Goal: Task Accomplishment & Management: Manage account settings

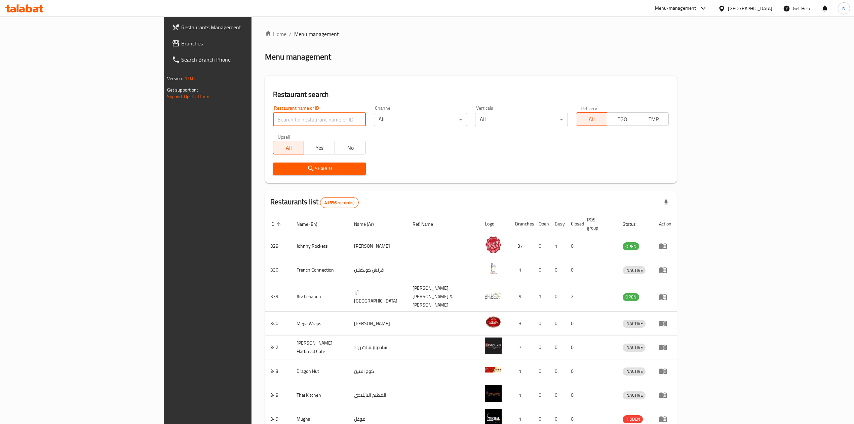
click at [273, 123] on input "search" at bounding box center [319, 119] width 93 height 13
paste input "pizza 2 go"
type input "pizza 2 go"
click button "Search" at bounding box center [319, 168] width 93 height 12
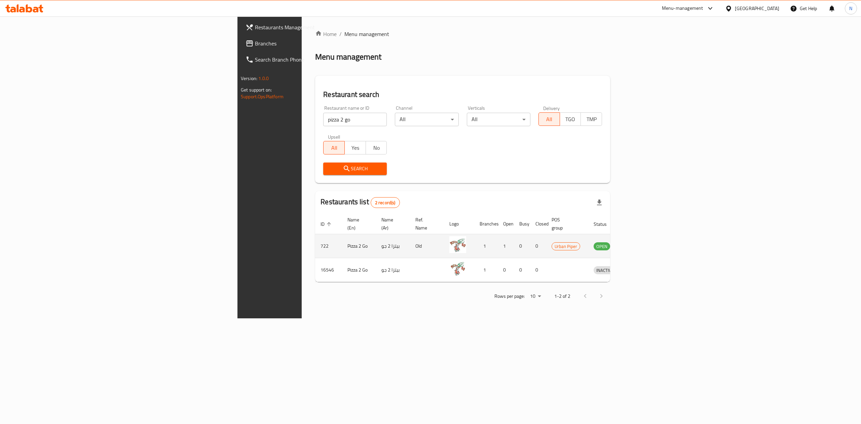
click at [342, 234] on td "Pizza 2 Go" at bounding box center [359, 246] width 34 height 24
drag, startPoint x: 202, startPoint y: 233, endPoint x: 669, endPoint y: 242, distance: 466.6
click at [645, 242] on tr "722 Pizza 2 Go بيتزا 2 جو Old 1 1 0 0 Urban Piper OPEN" at bounding box center [481, 246] width 333 height 24
click at [588, 239] on td "Urban Piper" at bounding box center [567, 246] width 42 height 24
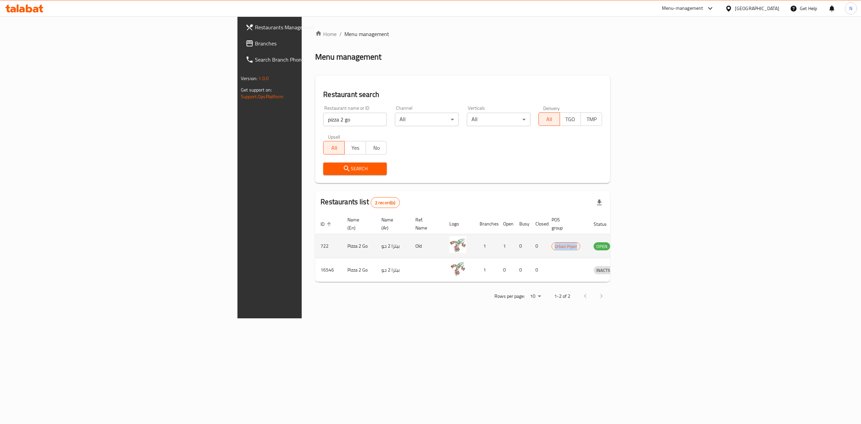
drag, startPoint x: 678, startPoint y: 239, endPoint x: 644, endPoint y: 241, distance: 34.3
click at [588, 241] on td "Urban Piper" at bounding box center [567, 246] width 42 height 24
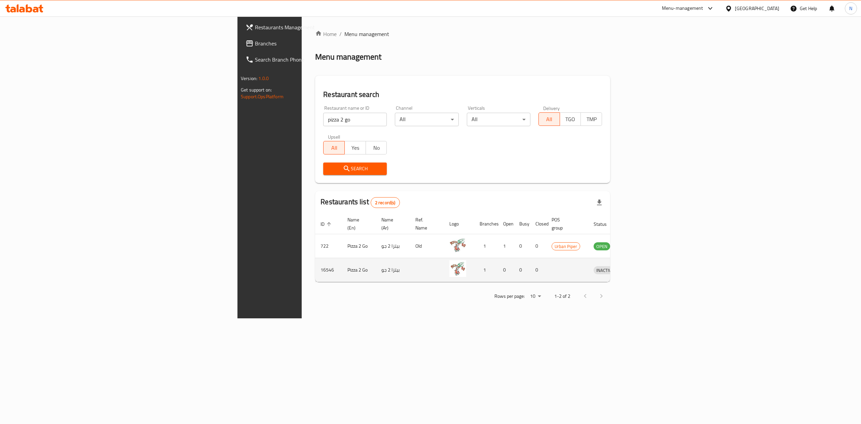
click at [588, 258] on td "enhanced table" at bounding box center [567, 270] width 42 height 24
drag, startPoint x: 733, startPoint y: 231, endPoint x: 746, endPoint y: 264, distance: 35.4
click at [625, 242] on td "OPEN" at bounding box center [606, 246] width 36 height 24
click at [617, 266] on span "INACTIVE" at bounding box center [605, 270] width 23 height 8
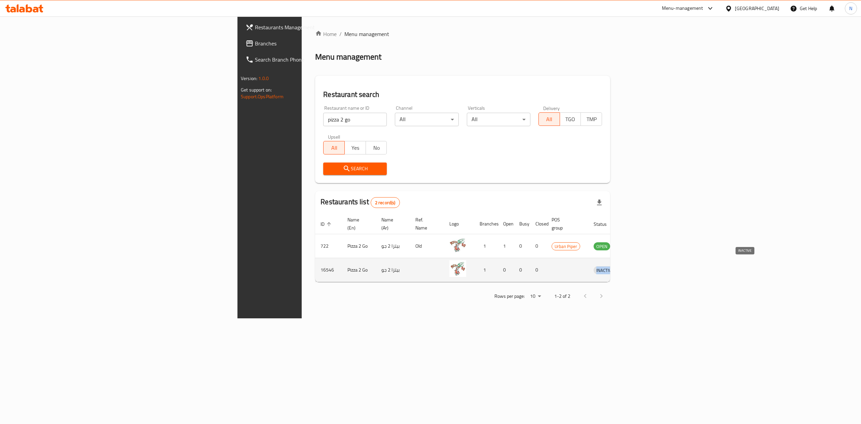
click at [617, 266] on span "INACTIVE" at bounding box center [605, 270] width 23 height 8
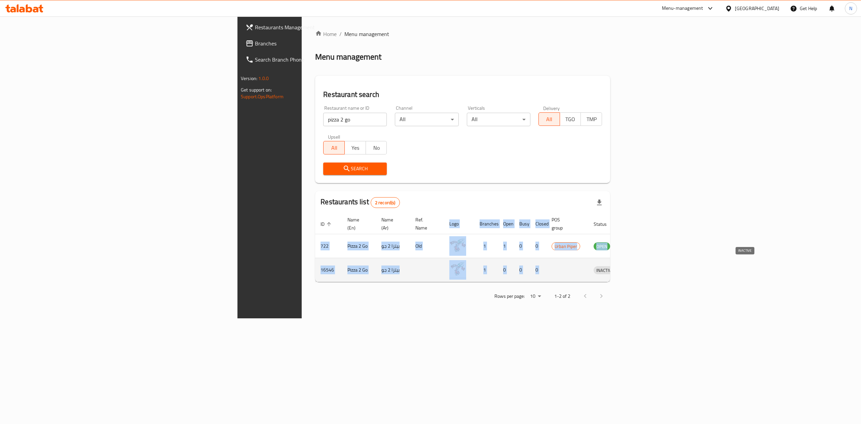
click at [617, 266] on span "INACTIVE" at bounding box center [605, 270] width 23 height 8
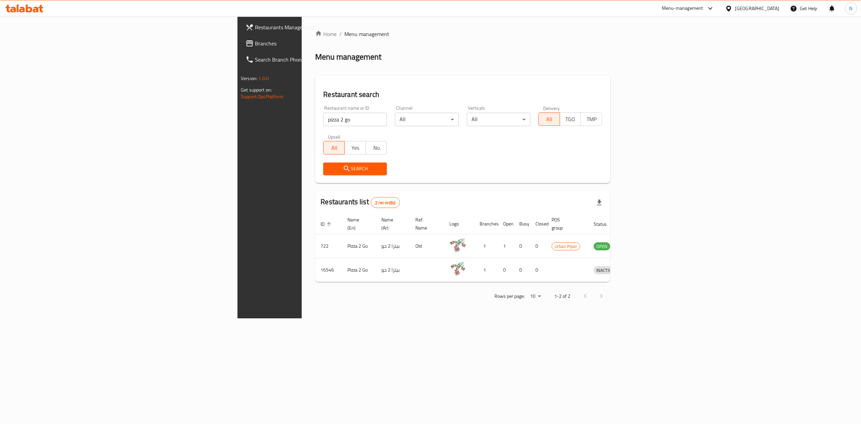
click at [608, 279] on div "Home / Menu management Menu management Restaurant search Restaurant name or ID …" at bounding box center [462, 167] width 295 height 275
drag, startPoint x: 668, startPoint y: 240, endPoint x: 646, endPoint y: 240, distance: 21.9
click at [588, 240] on td "Urban Piper" at bounding box center [567, 246] width 42 height 24
click at [645, 242] on td "enhanced table" at bounding box center [636, 246] width 23 height 24
click at [638, 242] on icon "enhanced table" at bounding box center [634, 246] width 8 height 8
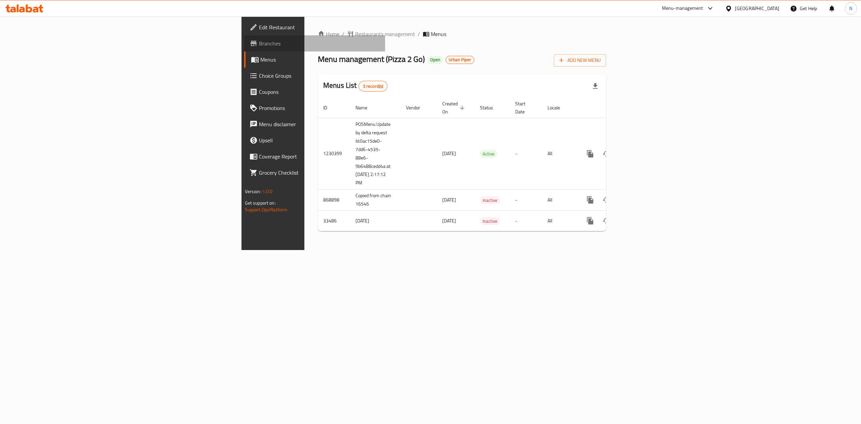
click at [259, 45] on span "Branches" at bounding box center [319, 43] width 121 height 8
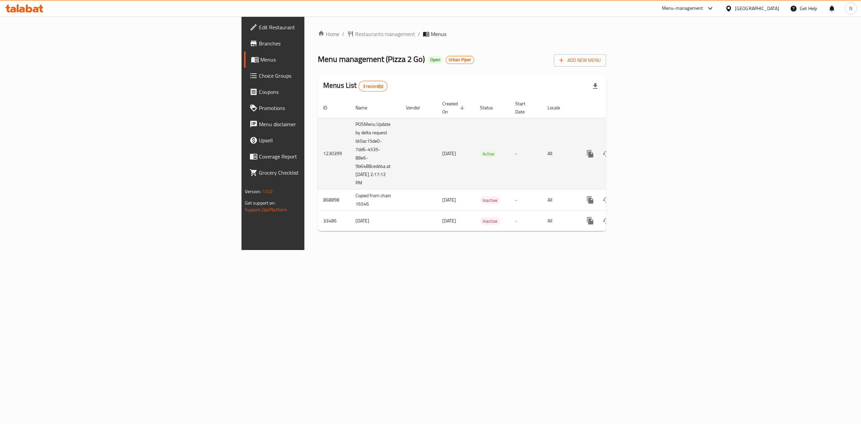
click at [647, 147] on link "enhanced table" at bounding box center [639, 154] width 16 height 16
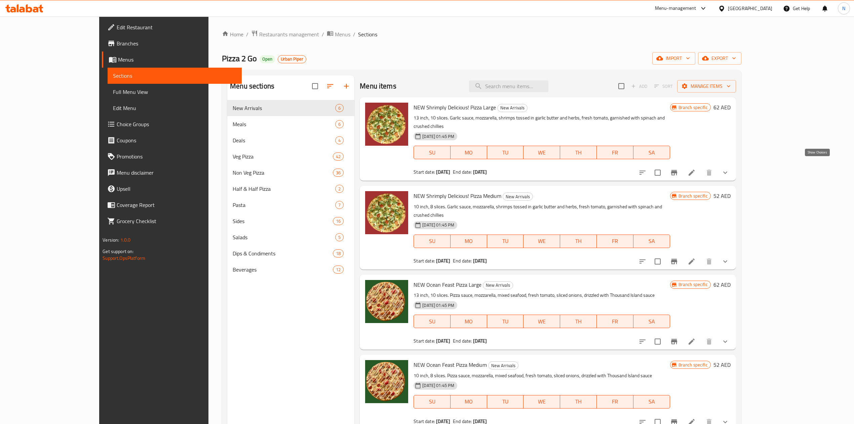
click at [730, 169] on icon "show more" at bounding box center [725, 173] width 8 height 8
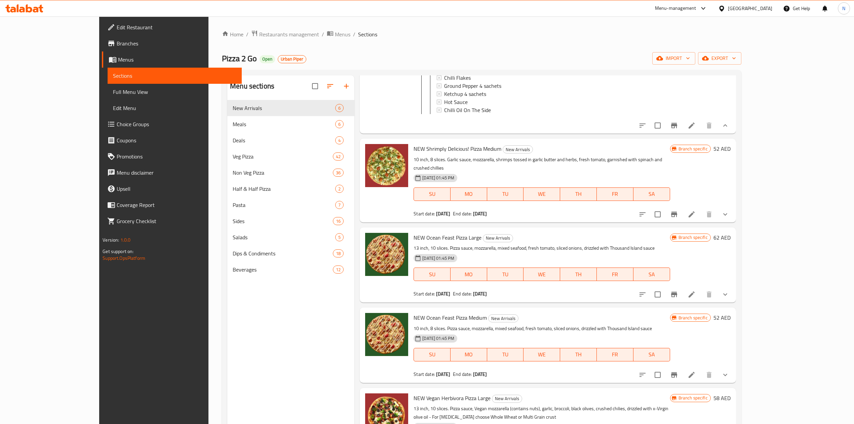
scroll to position [649, 0]
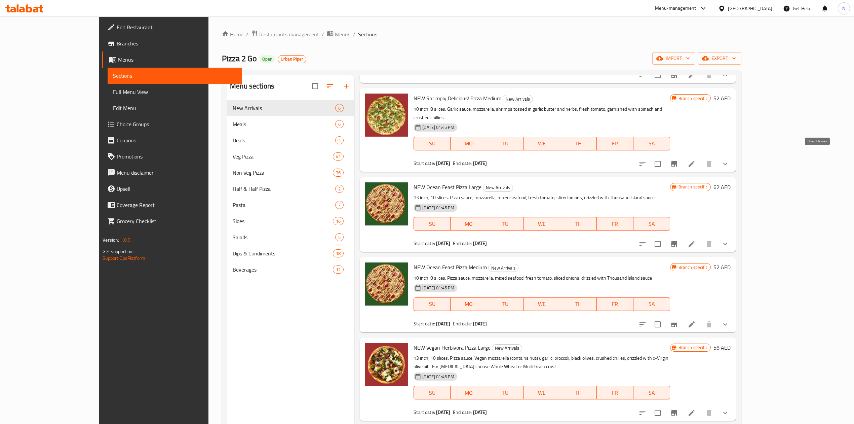
click at [730, 160] on icon "show more" at bounding box center [725, 164] width 8 height 8
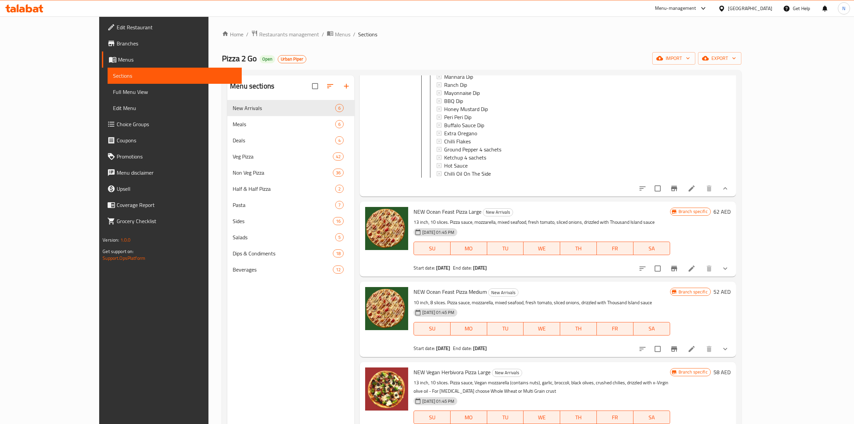
scroll to position [1208, 0]
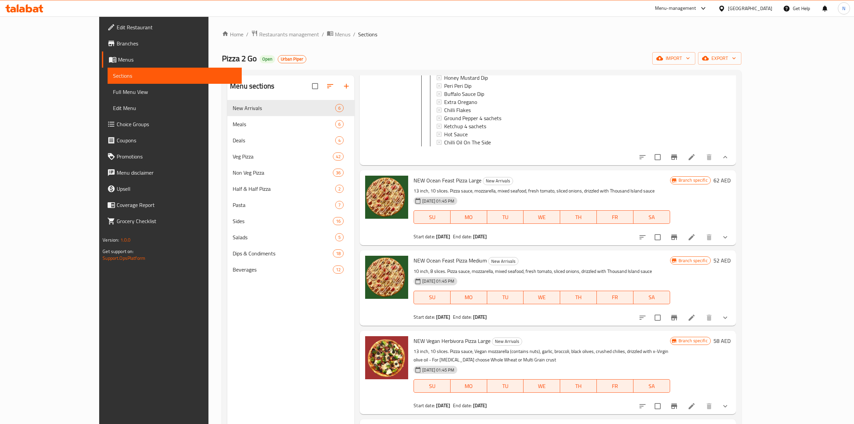
click at [730, 233] on icon "show more" at bounding box center [725, 237] width 8 height 8
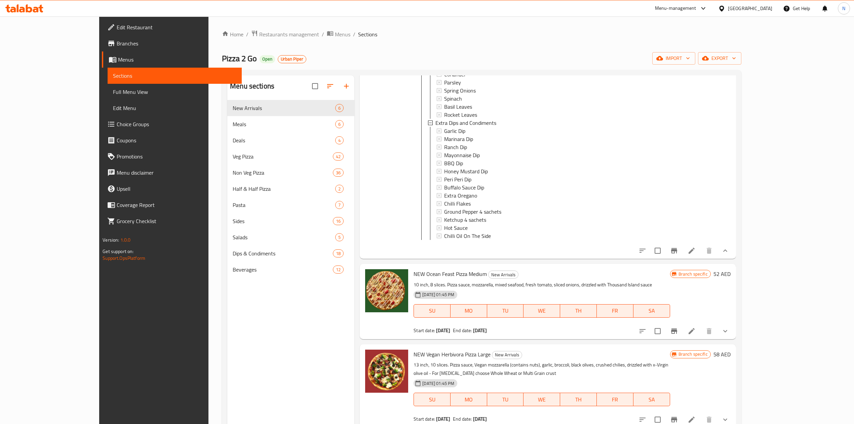
scroll to position [1766, 0]
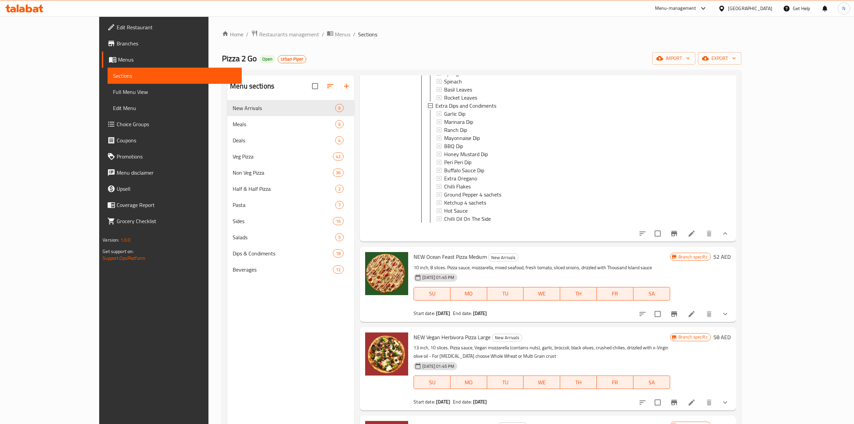
click at [734, 311] on button "show more" at bounding box center [725, 314] width 16 height 16
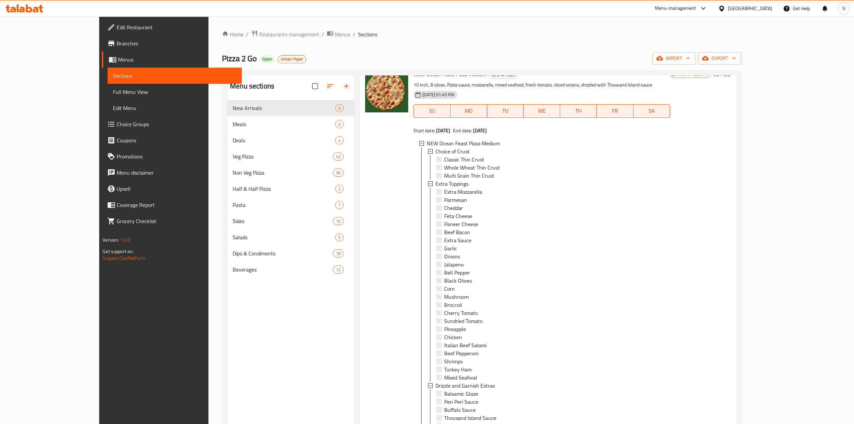
scroll to position [1990, 0]
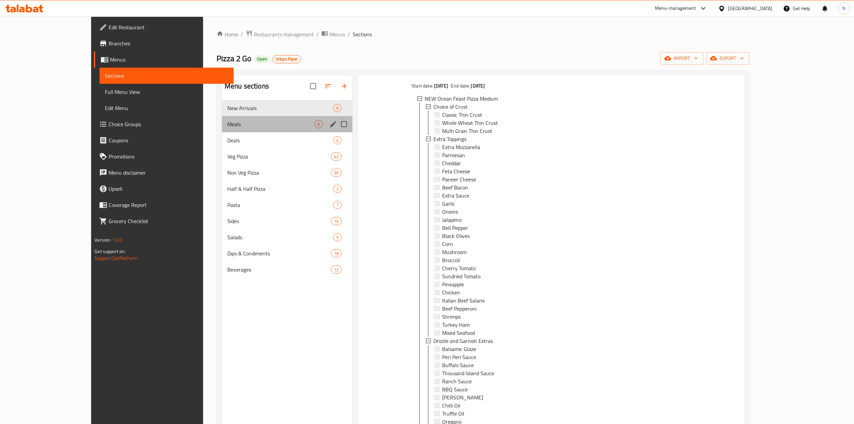
click at [222, 119] on div "Meals 6" at bounding box center [287, 124] width 131 height 16
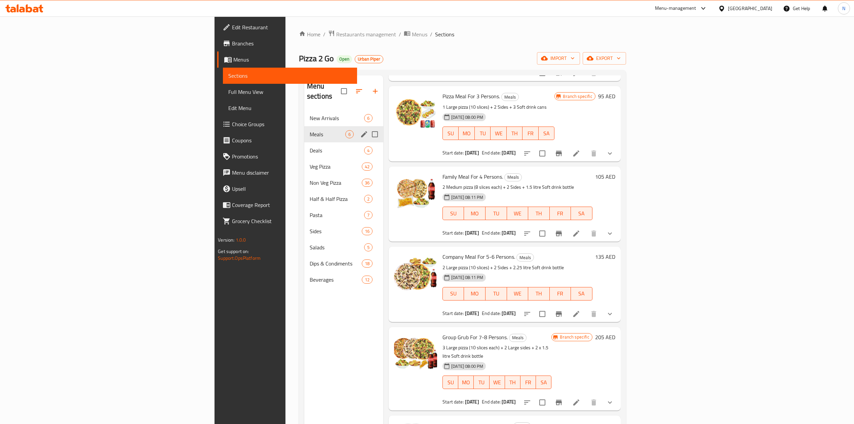
scroll to position [74, 0]
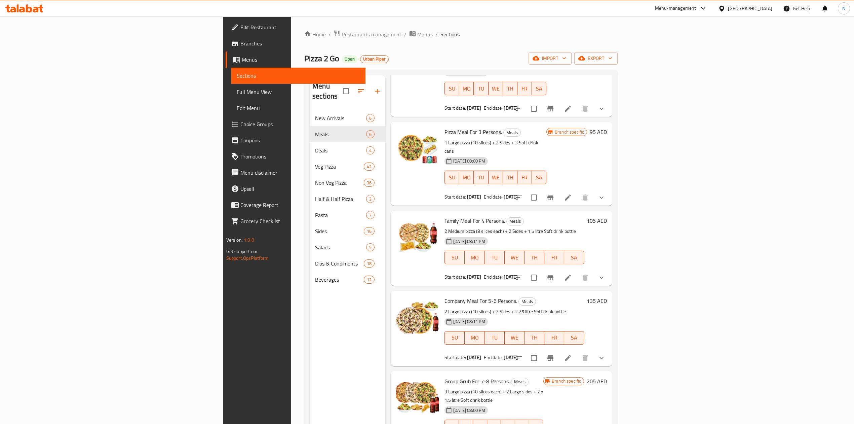
click at [606, 193] on icon "show more" at bounding box center [602, 197] width 8 height 8
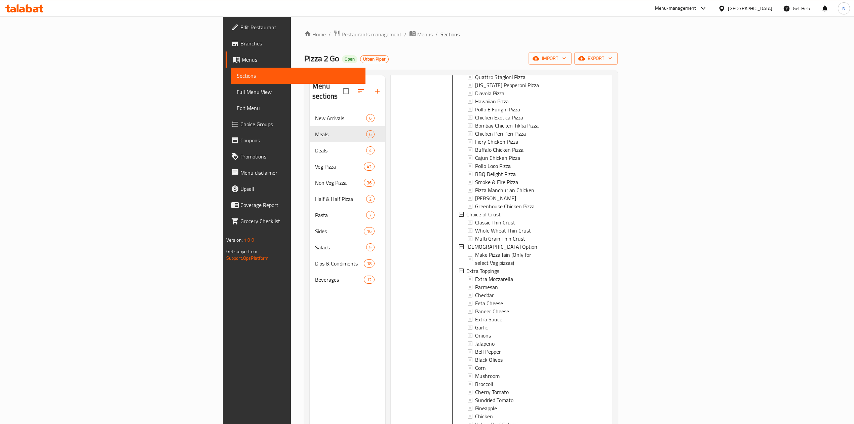
scroll to position [522, 0]
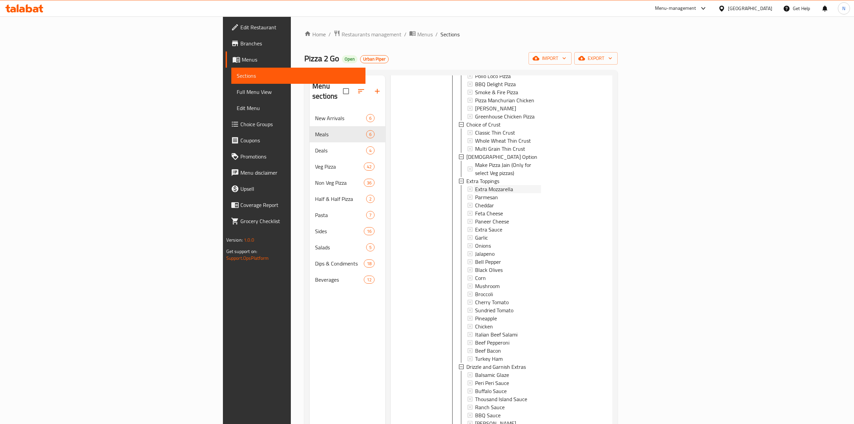
click at [490, 185] on div "Extra Mozzarella" at bounding box center [508, 189] width 66 height 8
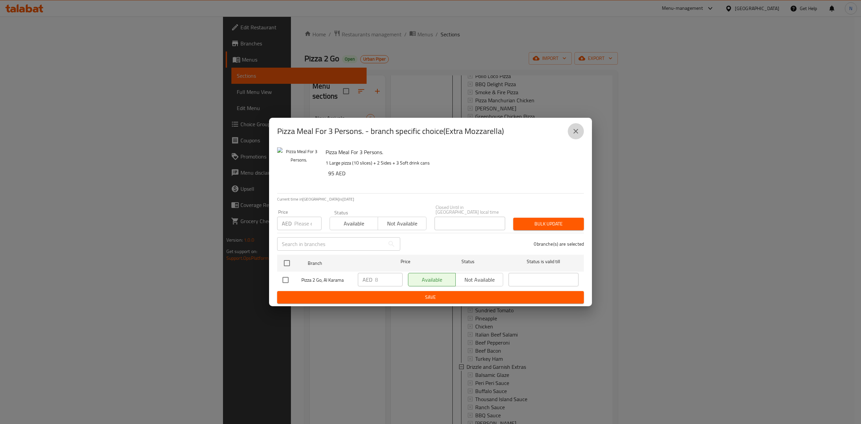
click at [571, 126] on button "close" at bounding box center [576, 131] width 16 height 16
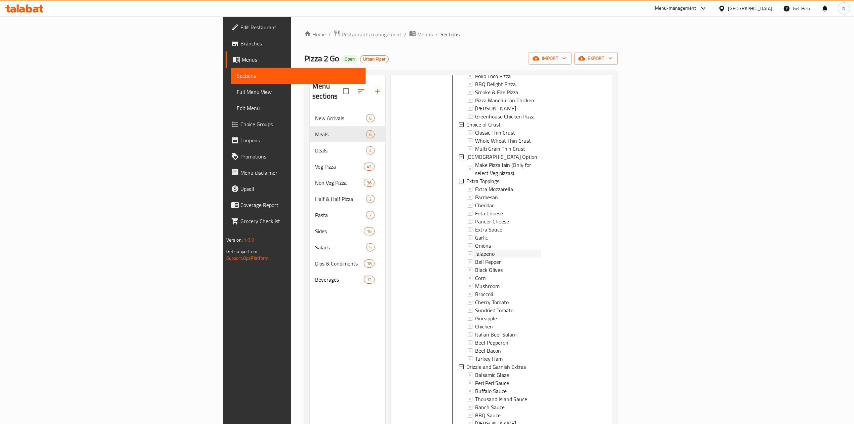
click at [523, 250] on div "Jalapeno" at bounding box center [508, 254] width 66 height 8
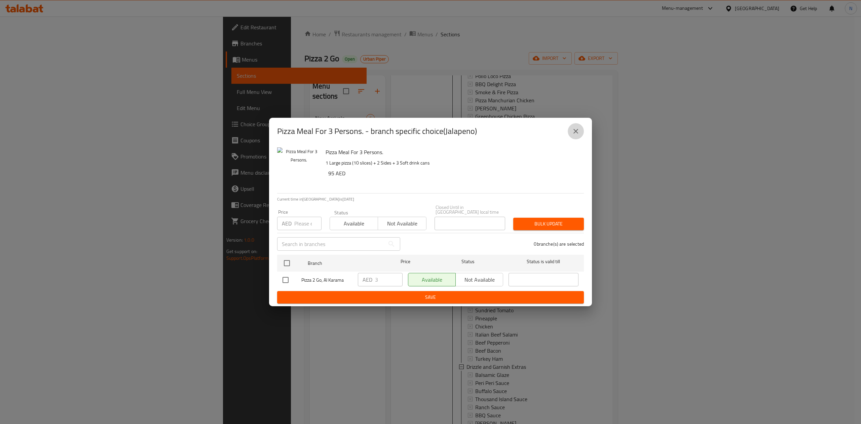
click at [579, 133] on icon "close" at bounding box center [576, 131] width 8 height 8
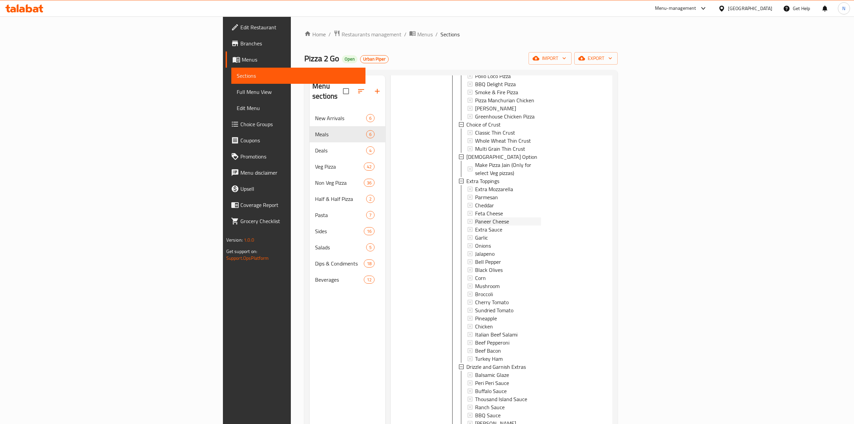
click at [486, 217] on div "Paneer Cheese" at bounding box center [508, 221] width 66 height 8
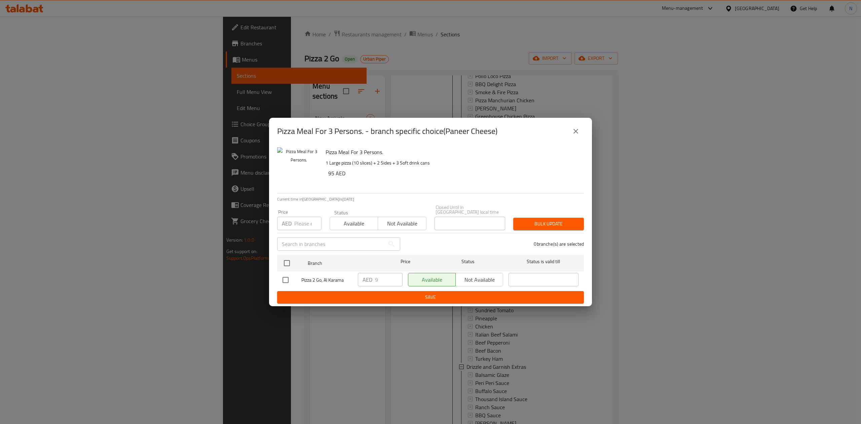
click at [586, 134] on div "Pizza Meal For 3 Persons. - branch specific choice(Paneer Cheese)" at bounding box center [430, 131] width 323 height 27
click at [583, 133] on button "close" at bounding box center [576, 131] width 16 height 16
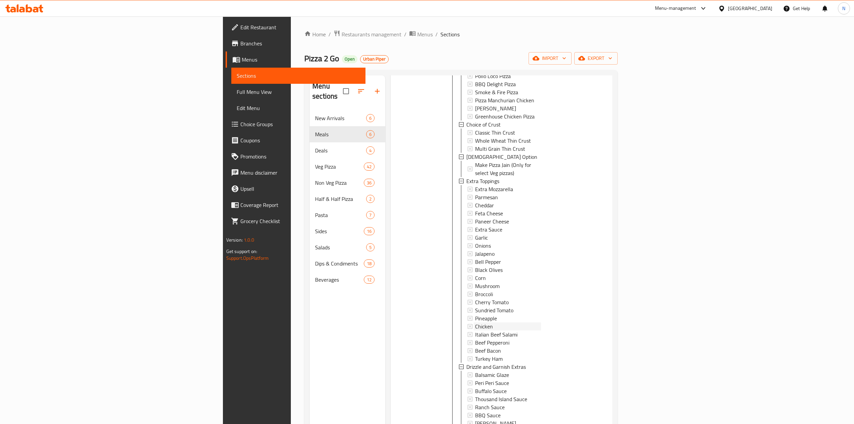
click at [475, 322] on span "Chicken" at bounding box center [484, 326] width 18 height 8
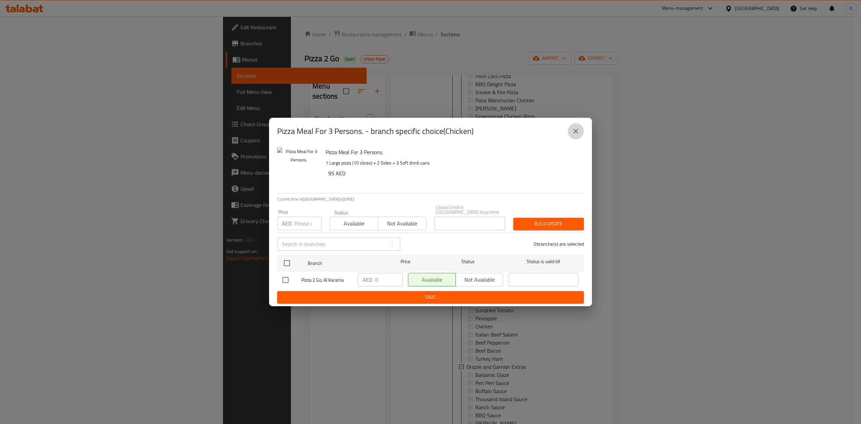
click at [574, 131] on icon "close" at bounding box center [576, 131] width 8 height 8
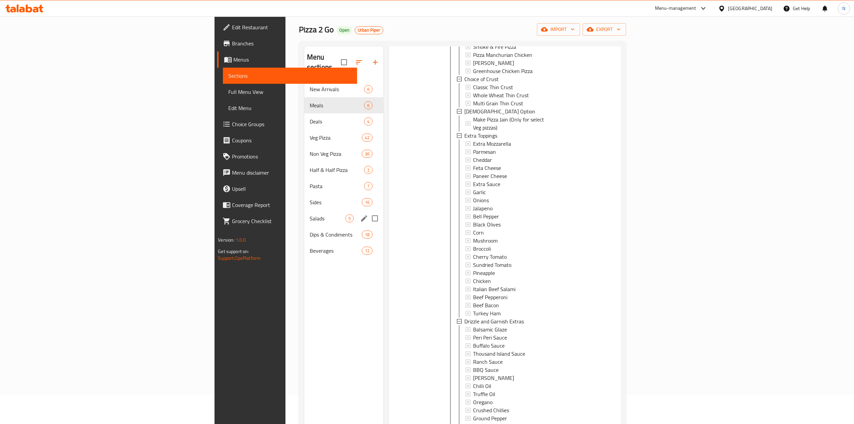
scroll to position [45, 0]
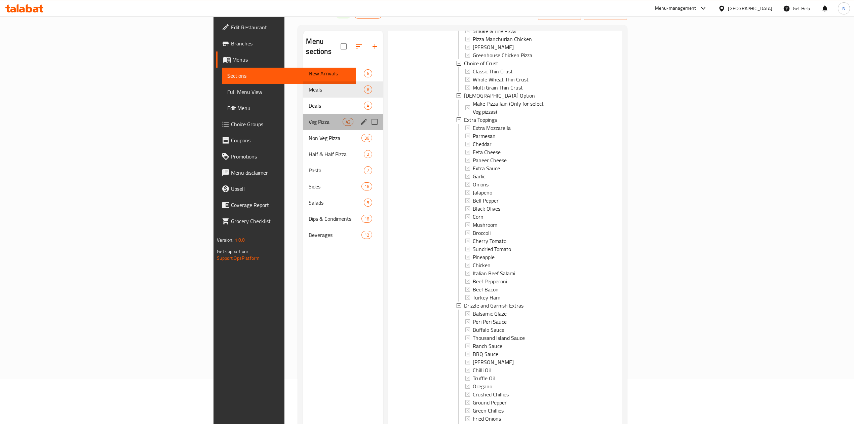
click at [303, 114] on div "Veg Pizza 42" at bounding box center [343, 122] width 80 height 16
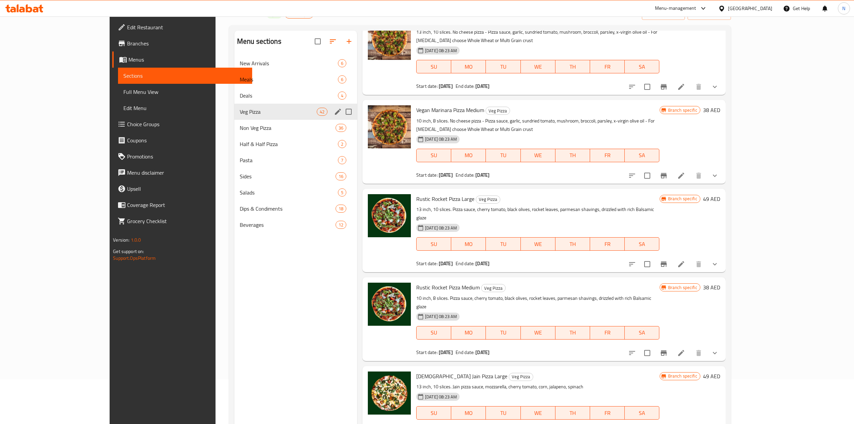
scroll to position [475, 0]
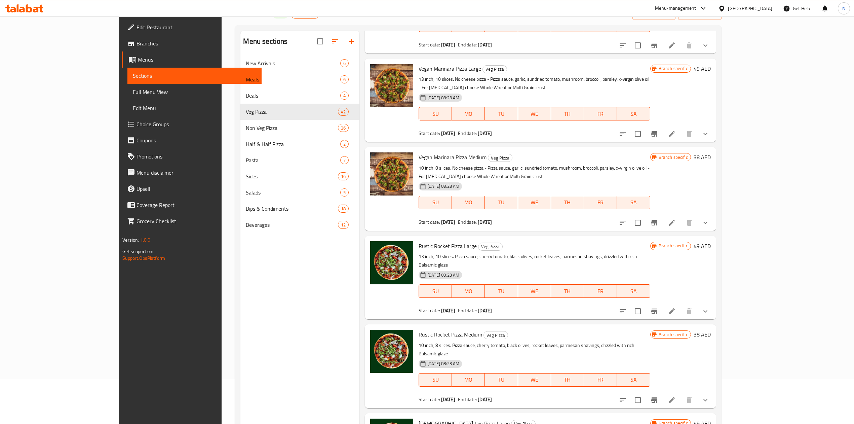
drag, startPoint x: 809, startPoint y: 120, endPoint x: 815, endPoint y: 125, distance: 7.9
click at [714, 126] on div at bounding box center [664, 134] width 99 height 16
click at [710, 130] on icon "show more" at bounding box center [706, 134] width 8 height 8
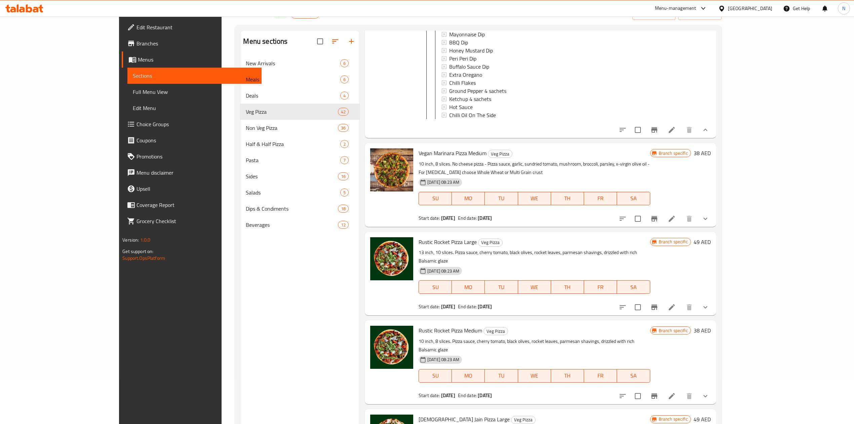
scroll to position [1103, 0]
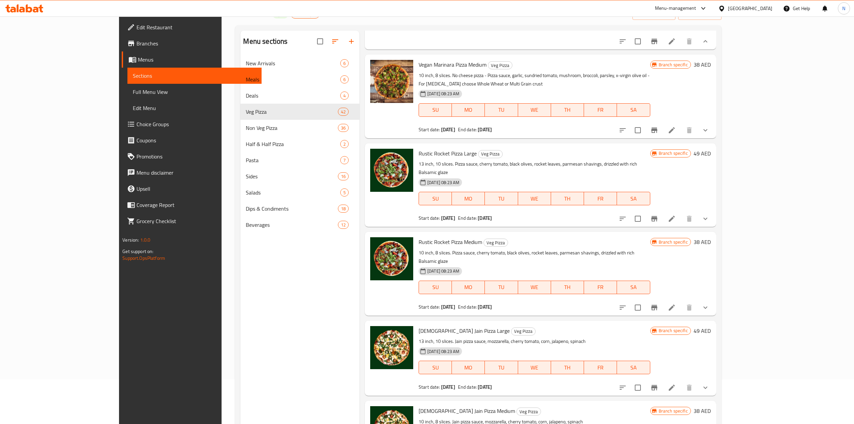
click at [710, 126] on icon "show more" at bounding box center [706, 130] width 8 height 8
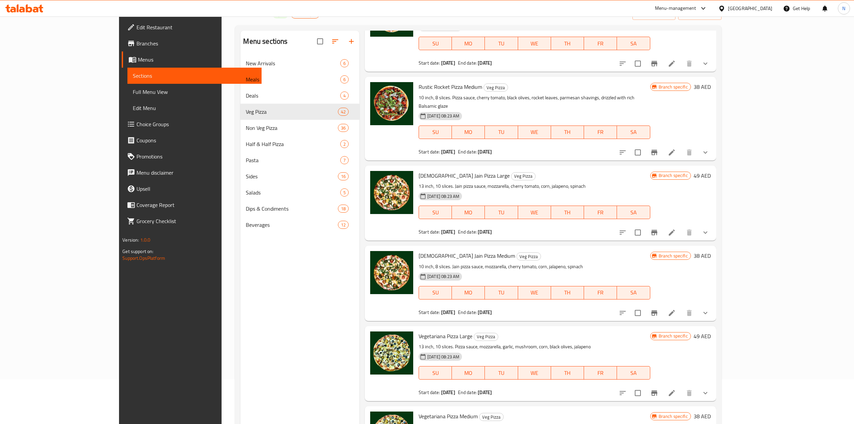
scroll to position [2000, 0]
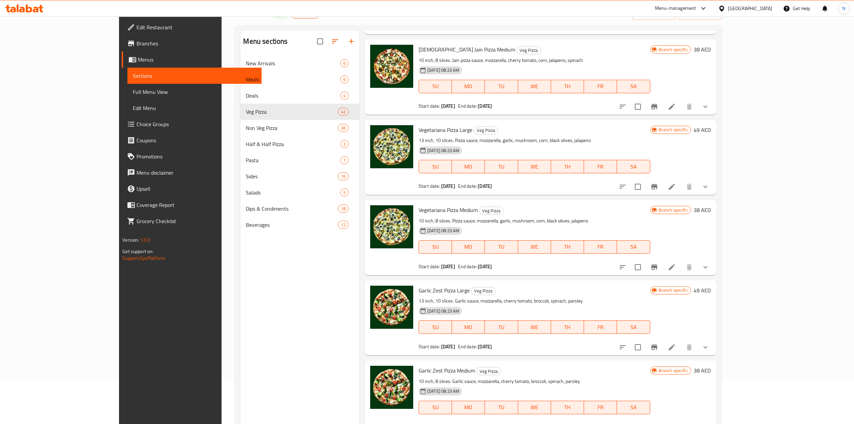
click at [710, 183] on icon "show more" at bounding box center [706, 187] width 8 height 8
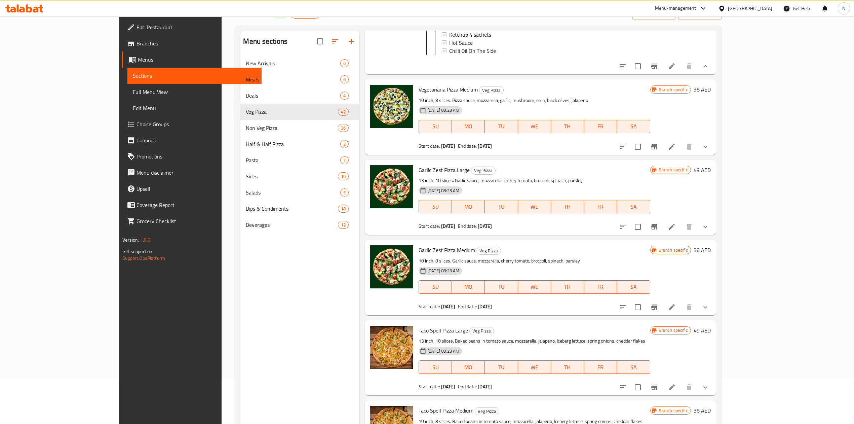
scroll to position [2673, 0]
click at [710, 142] on icon "show more" at bounding box center [706, 146] width 8 height 8
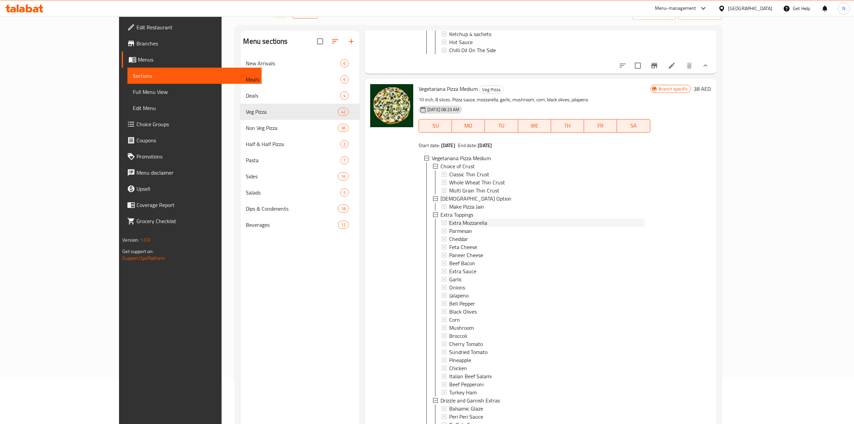
click at [449, 219] on span "Extra Mozzarella" at bounding box center [468, 223] width 38 height 8
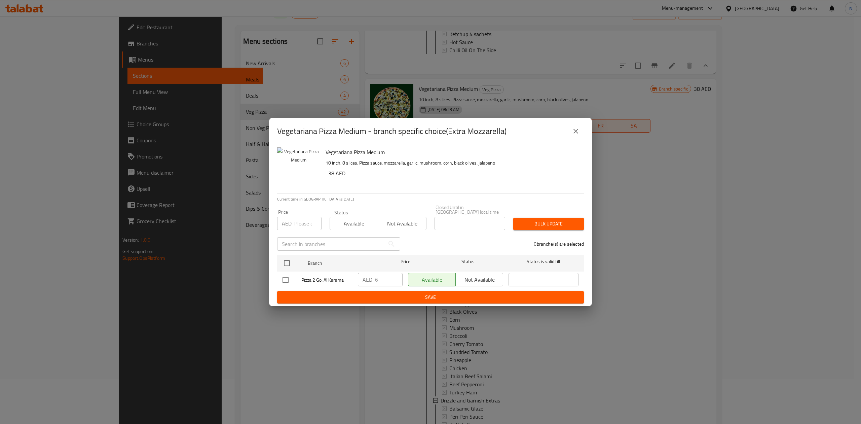
click at [578, 129] on icon "close" at bounding box center [576, 131] width 8 height 8
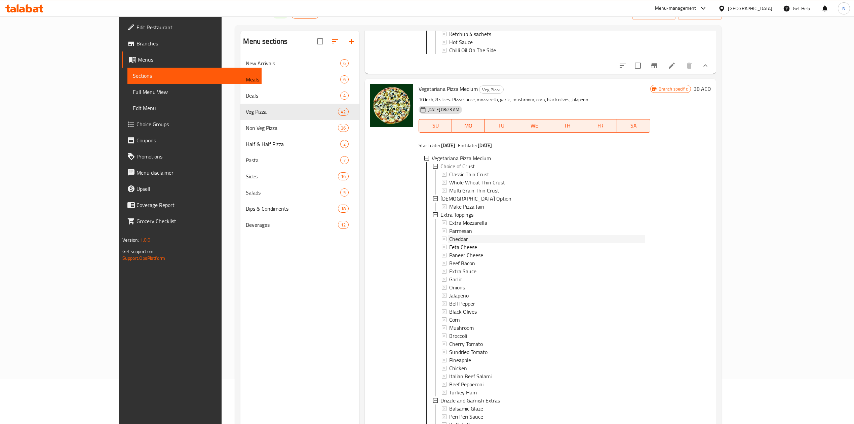
click at [452, 235] on div "Cheddar" at bounding box center [546, 239] width 195 height 8
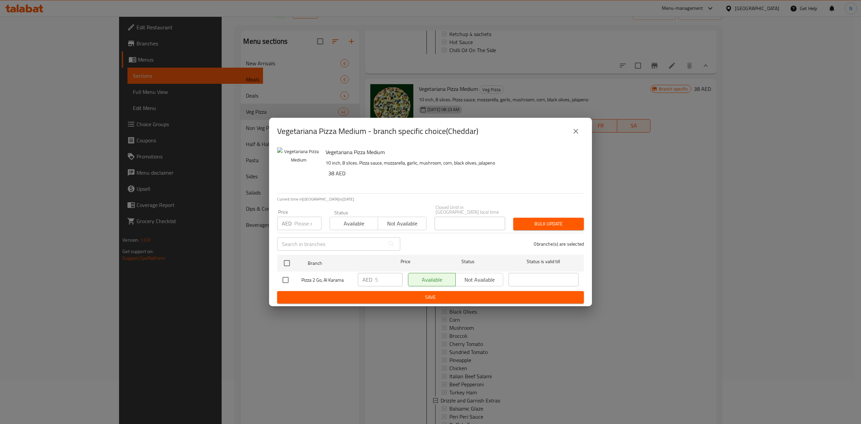
drag, startPoint x: 579, startPoint y: 146, endPoint x: 576, endPoint y: 128, distance: 18.1
click at [576, 129] on div "Vegetariana Pizza Medium - branch specific choice(Cheddar) Vegetariana Pizza Me…" at bounding box center [430, 212] width 323 height 188
click at [576, 128] on icon "close" at bounding box center [576, 131] width 8 height 8
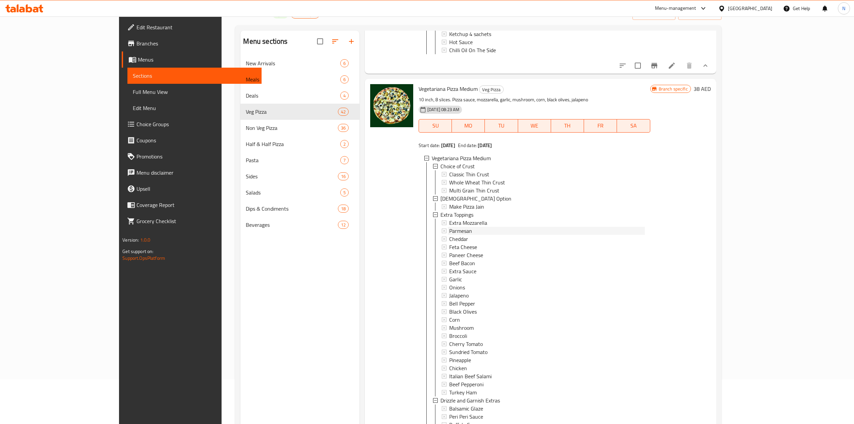
click at [449, 227] on div "Parmesan" at bounding box center [546, 231] width 195 height 8
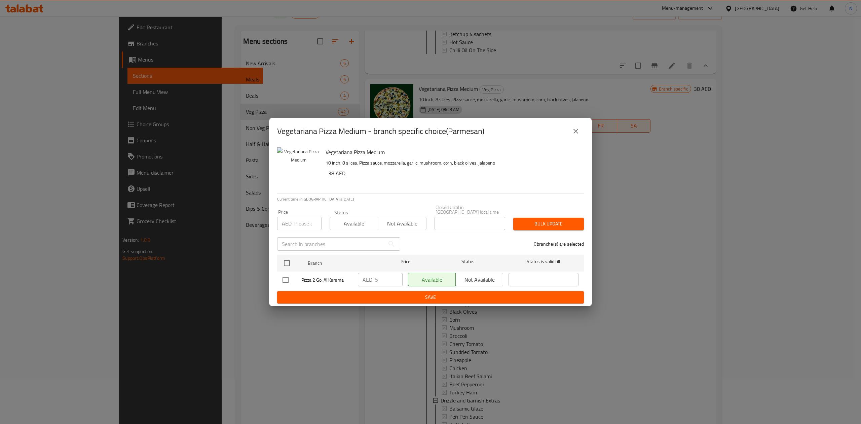
click at [577, 124] on button "close" at bounding box center [576, 131] width 16 height 16
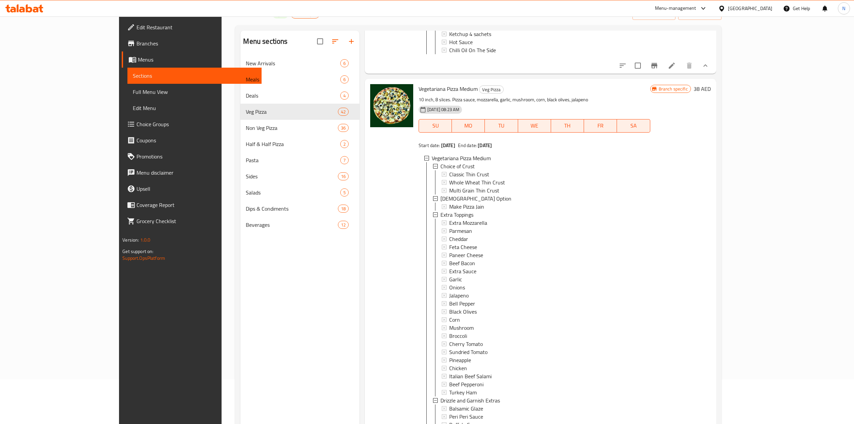
scroll to position [1, 0]
click at [451, 250] on span "Paneer Cheese" at bounding box center [466, 254] width 34 height 8
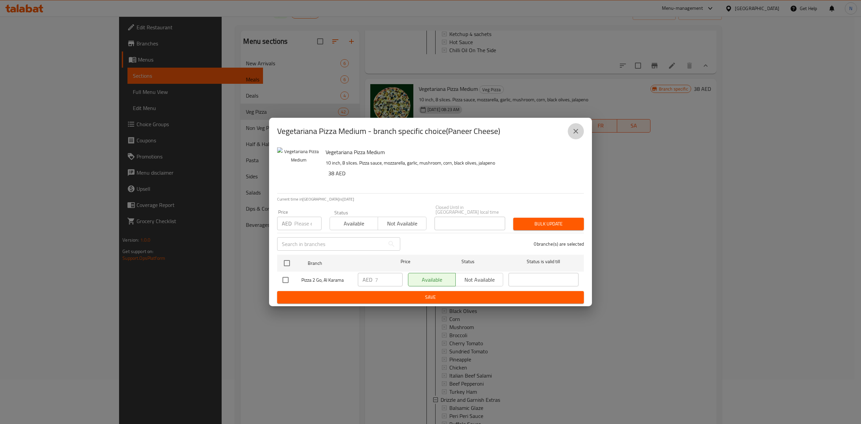
click at [572, 133] on icon "close" at bounding box center [576, 131] width 8 height 8
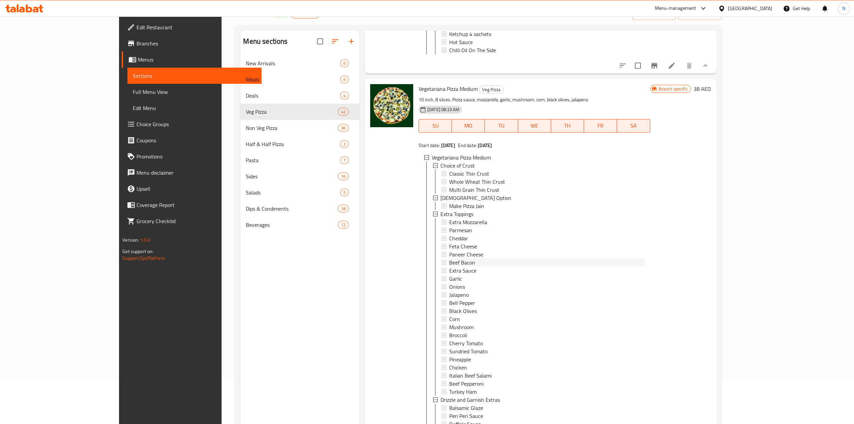
click at [449, 258] on span "Beef Bacon" at bounding box center [462, 262] width 26 height 8
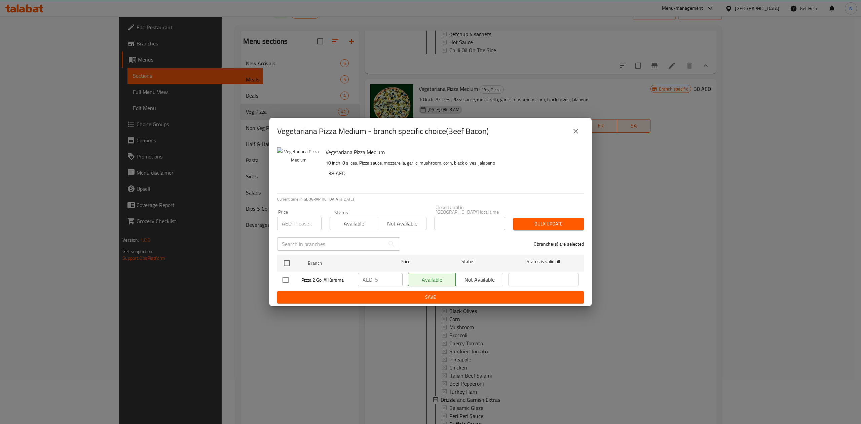
click at [575, 129] on icon "close" at bounding box center [576, 131] width 8 height 8
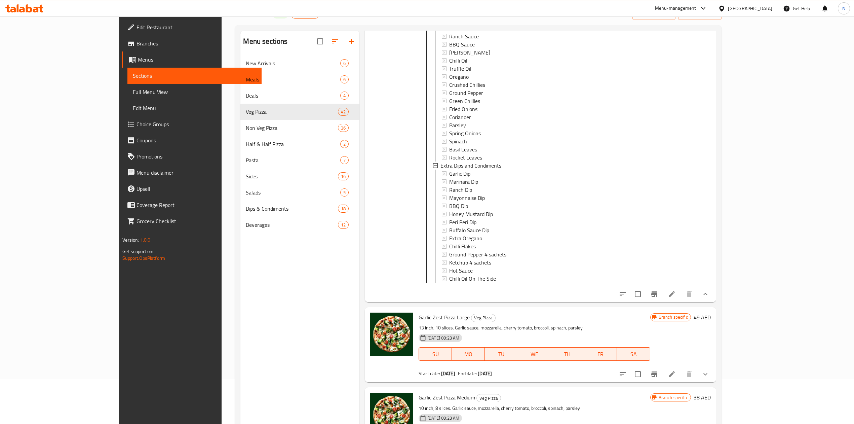
scroll to position [3211, 0]
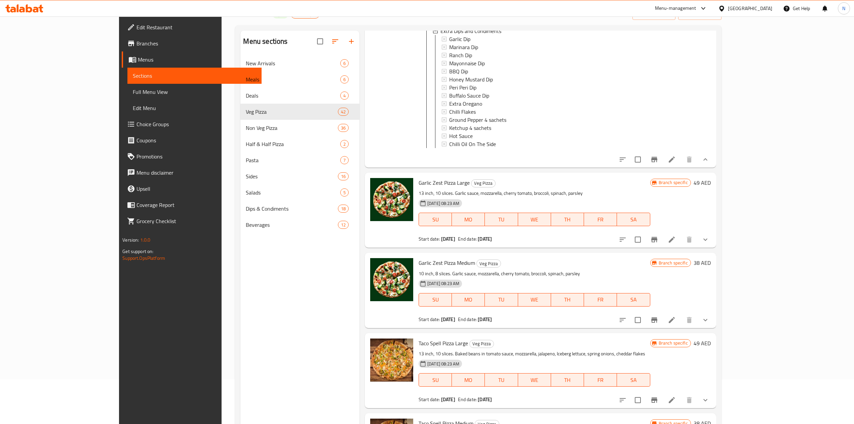
click at [714, 231] on div at bounding box center [664, 239] width 99 height 16
click at [714, 235] on button "show more" at bounding box center [706, 239] width 16 height 16
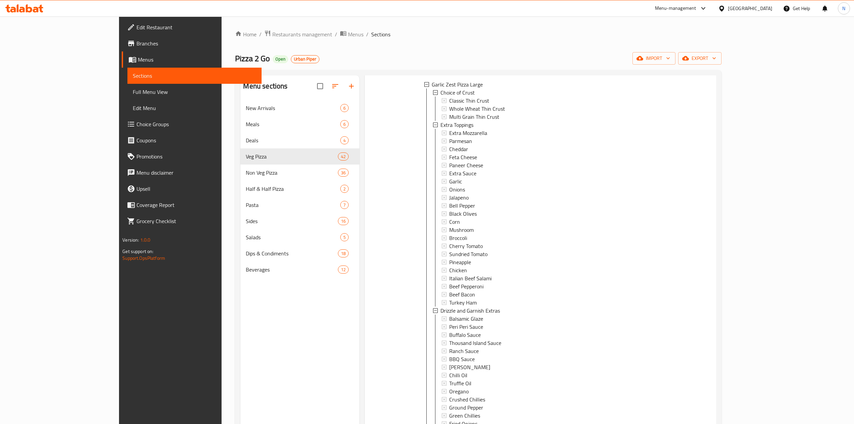
scroll to position [3390, 0]
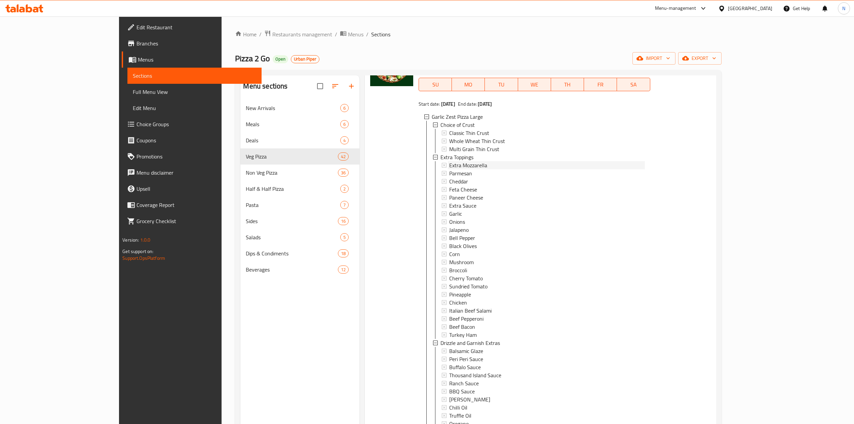
click at [449, 161] on span "Extra Mozzarella" at bounding box center [468, 165] width 38 height 8
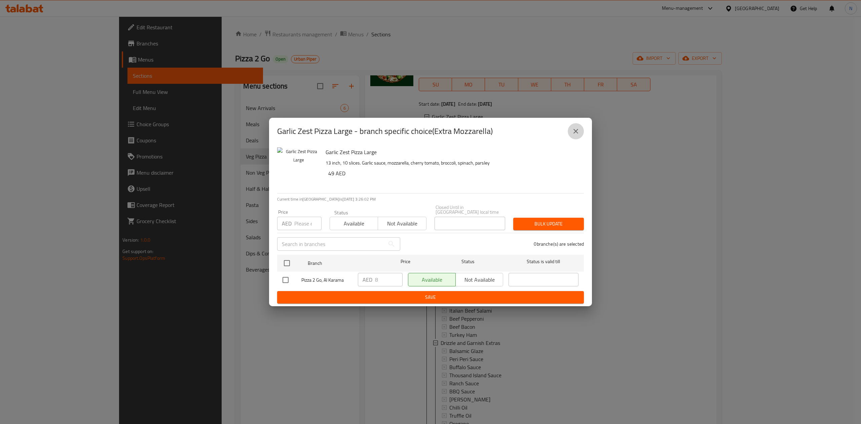
click at [579, 129] on icon "close" at bounding box center [576, 131] width 8 height 8
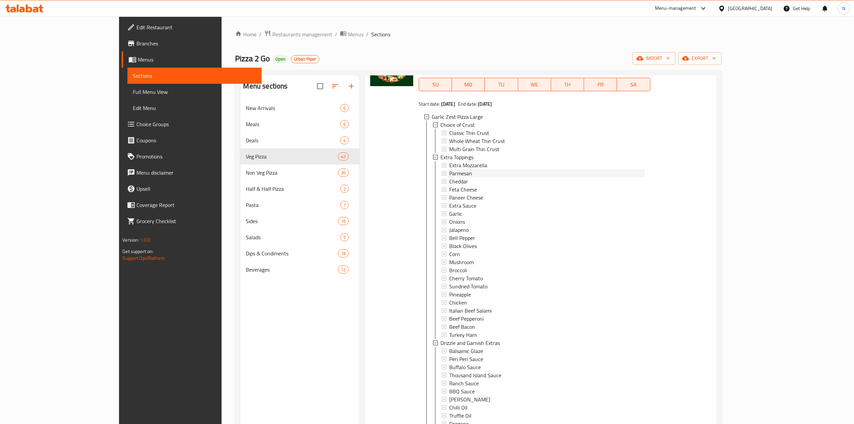
click at [449, 169] on span "Parmesan" at bounding box center [460, 173] width 23 height 8
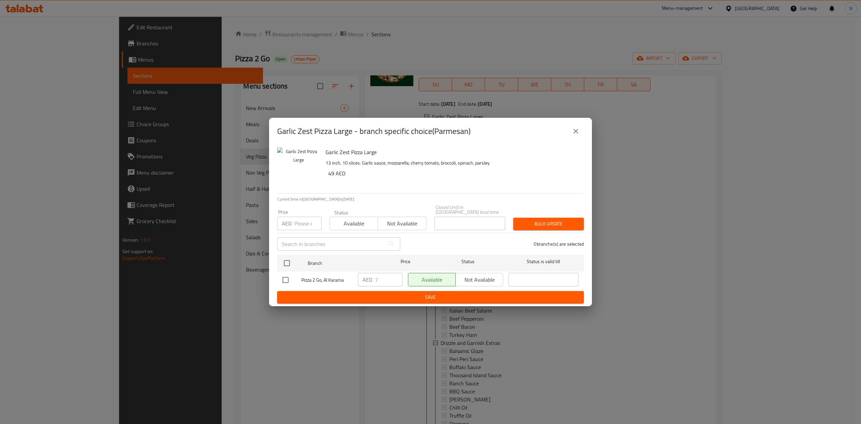
click at [578, 131] on icon "close" at bounding box center [576, 131] width 8 height 8
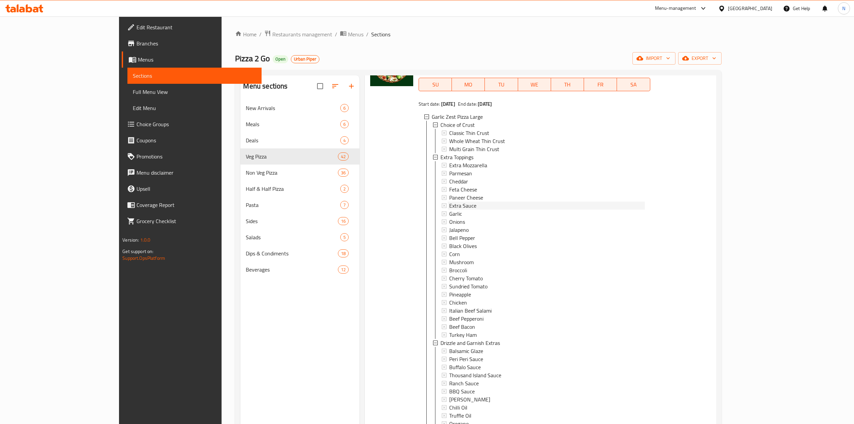
click at [505, 202] on div "Extra Sauce" at bounding box center [546, 205] width 195 height 8
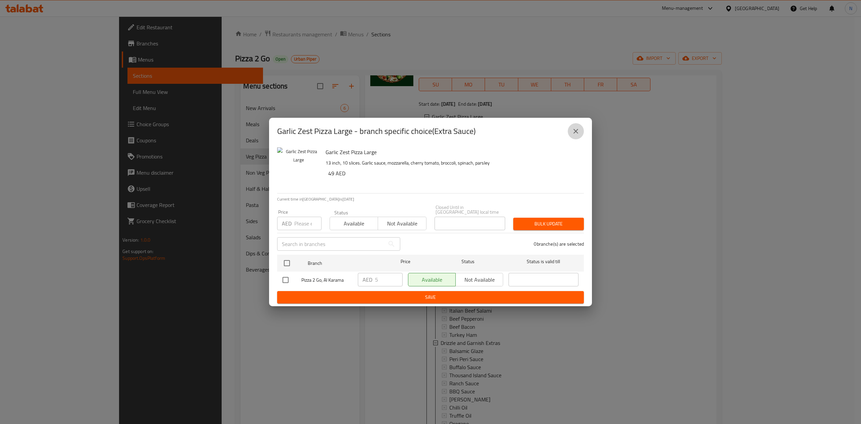
click at [574, 131] on icon "close" at bounding box center [576, 131] width 8 height 8
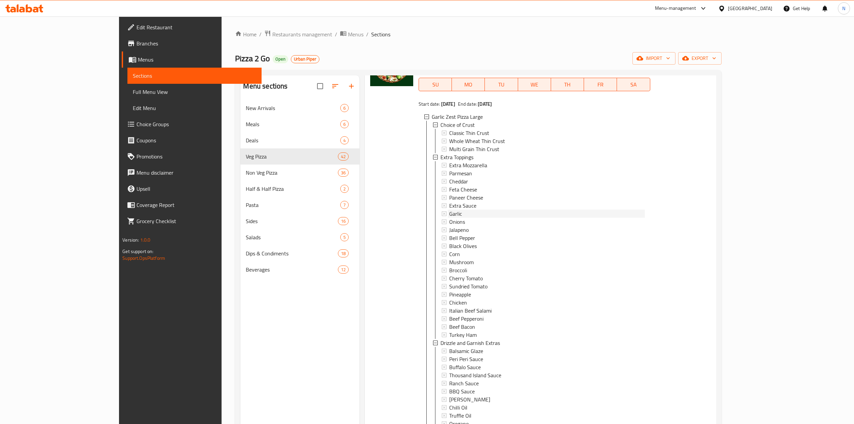
click at [465, 210] on div "Garlic" at bounding box center [546, 214] width 195 height 8
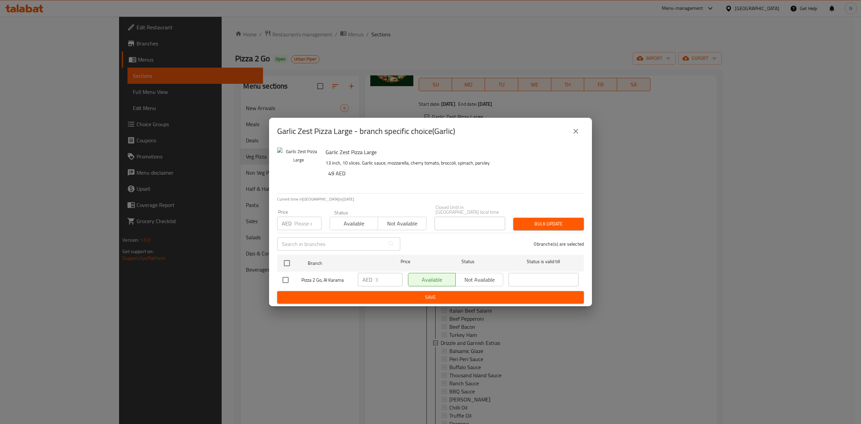
drag, startPoint x: 580, startPoint y: 130, endPoint x: 485, endPoint y: 272, distance: 171.3
click at [579, 130] on button "close" at bounding box center [576, 131] width 16 height 16
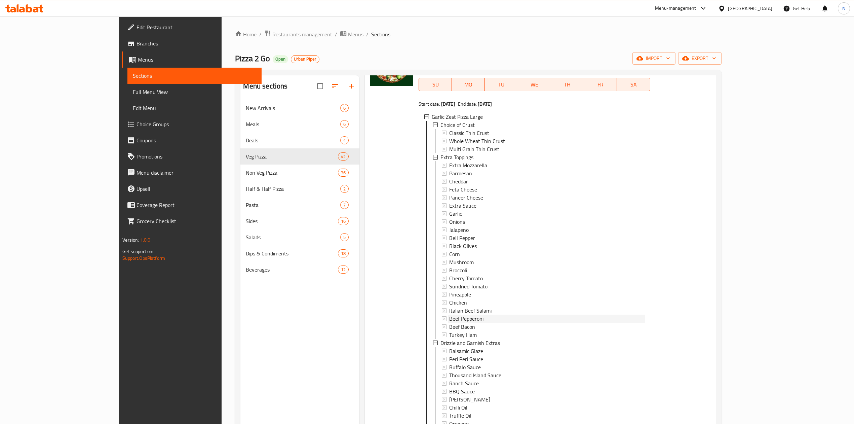
click at [449, 314] on span "Beef Pepperoni" at bounding box center [466, 318] width 34 height 8
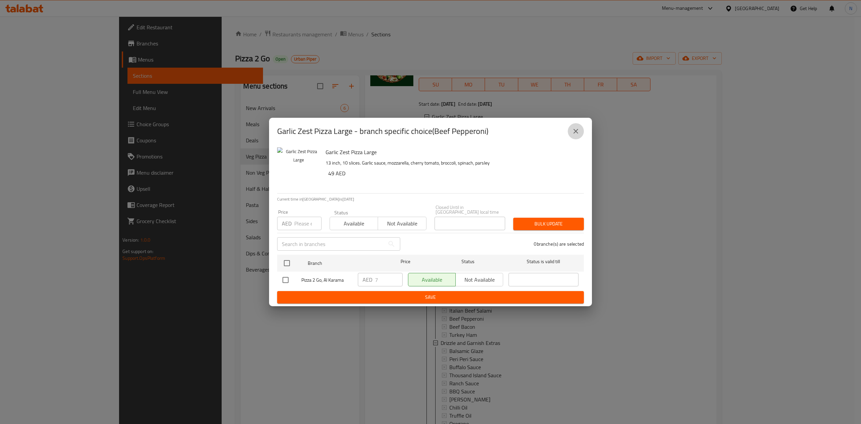
drag, startPoint x: 574, startPoint y: 136, endPoint x: 533, endPoint y: 197, distance: 73.8
click at [575, 135] on button "close" at bounding box center [576, 131] width 16 height 16
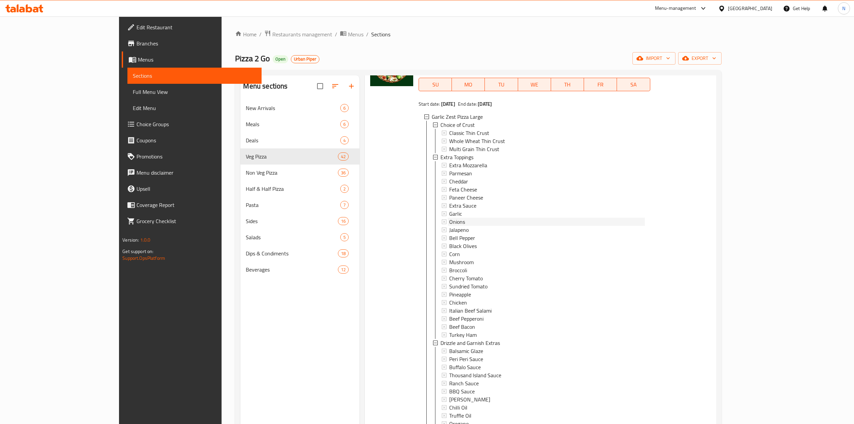
click at [514, 218] on div "Onions" at bounding box center [546, 222] width 195 height 8
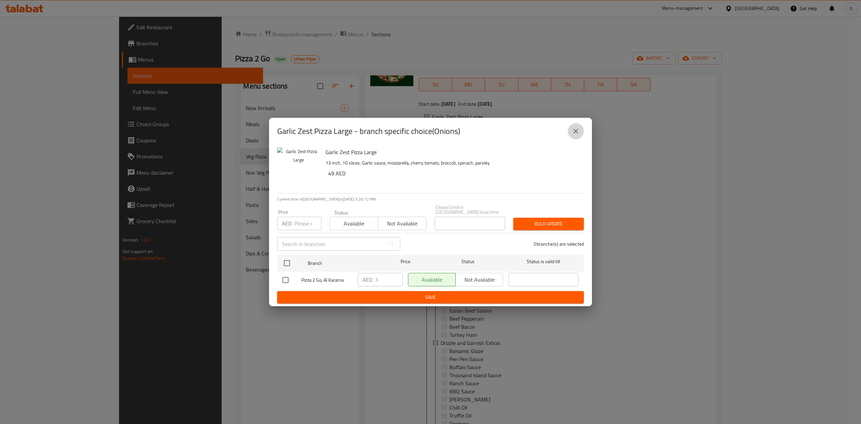
click at [574, 132] on icon "close" at bounding box center [576, 131] width 8 height 8
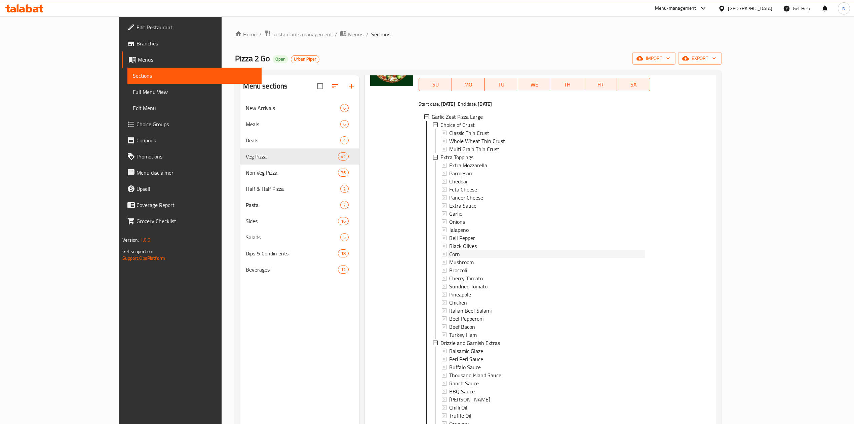
click at [467, 250] on div "Corn" at bounding box center [546, 254] width 195 height 8
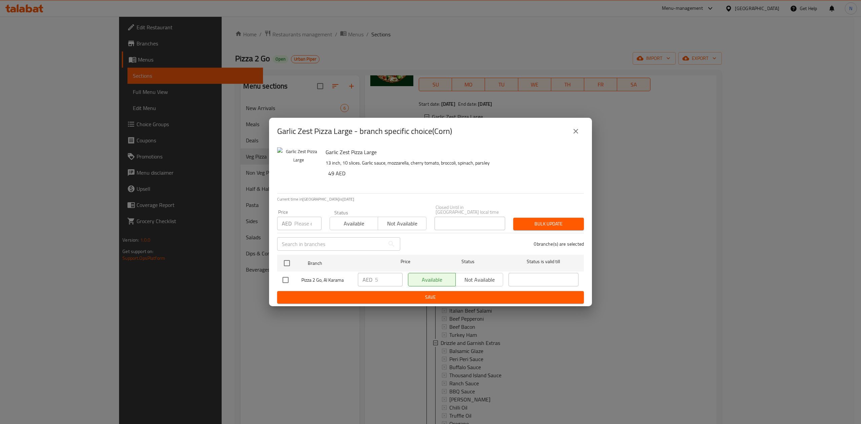
click at [580, 133] on button "close" at bounding box center [576, 131] width 16 height 16
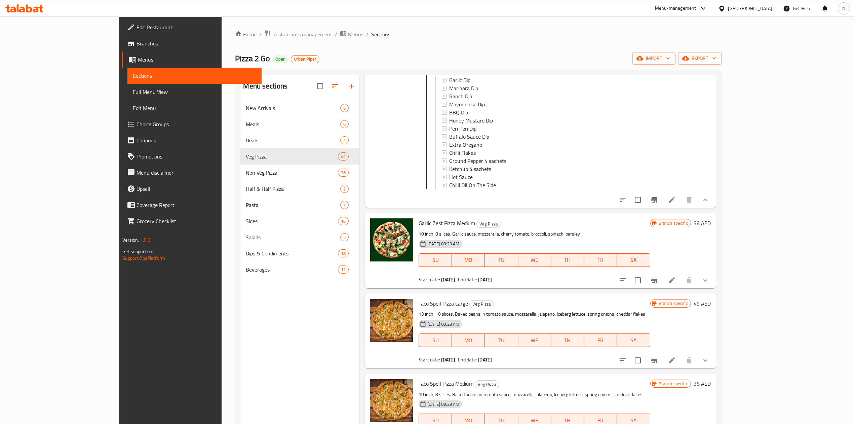
scroll to position [3839, 0]
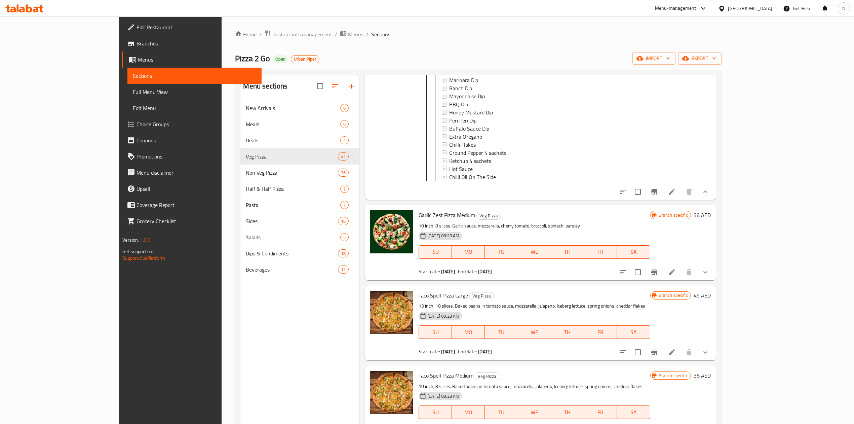
click at [710, 269] on icon "show more" at bounding box center [706, 272] width 8 height 8
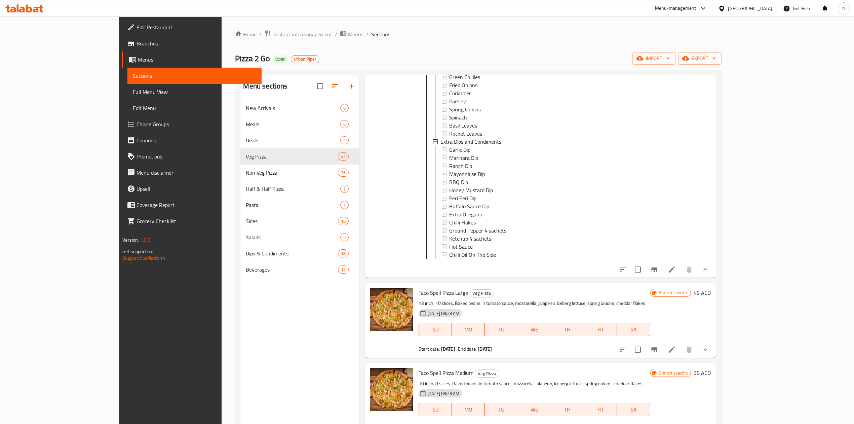
scroll to position [4467, 0]
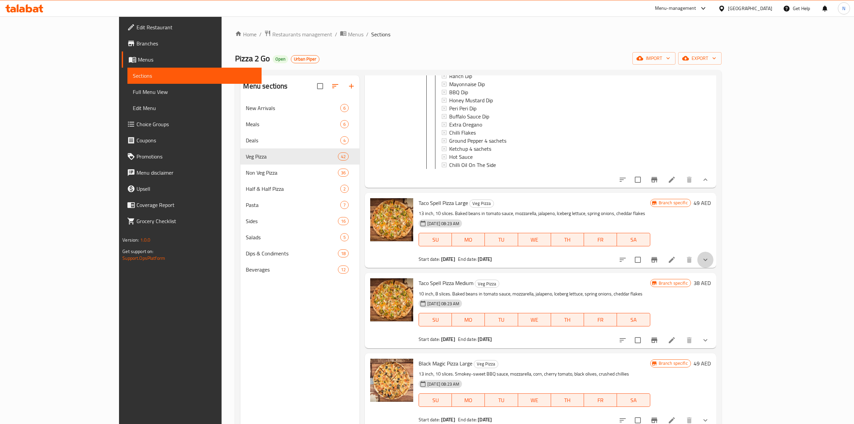
click at [714, 268] on button "show more" at bounding box center [706, 260] width 16 height 16
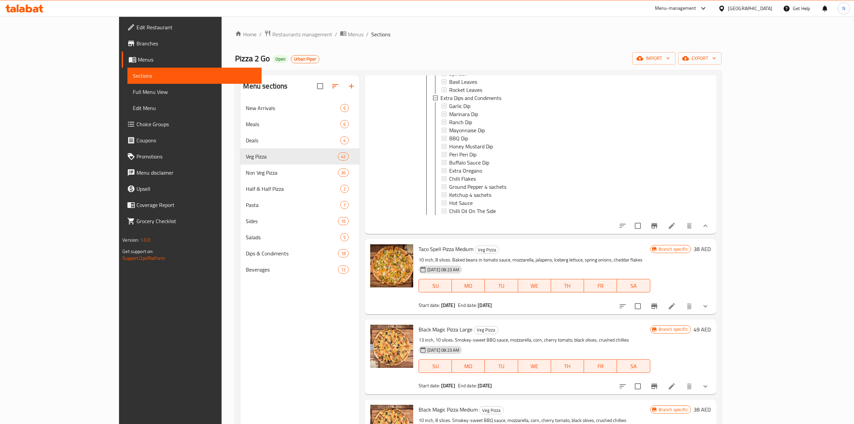
scroll to position [5140, 0]
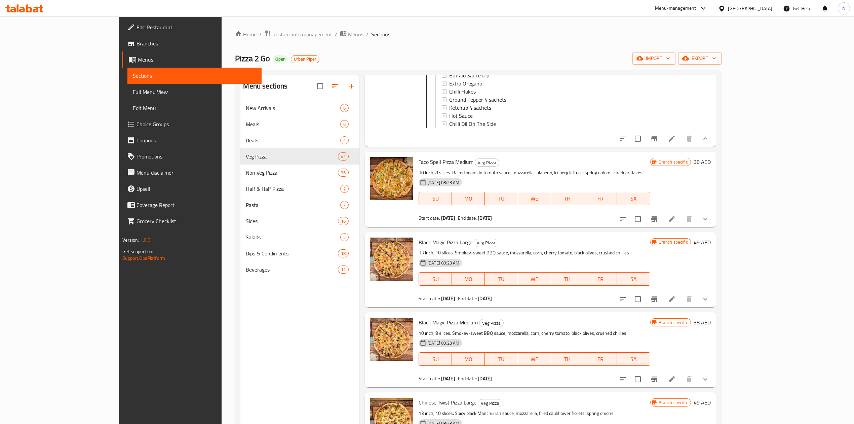
click at [714, 227] on button "show more" at bounding box center [706, 219] width 16 height 16
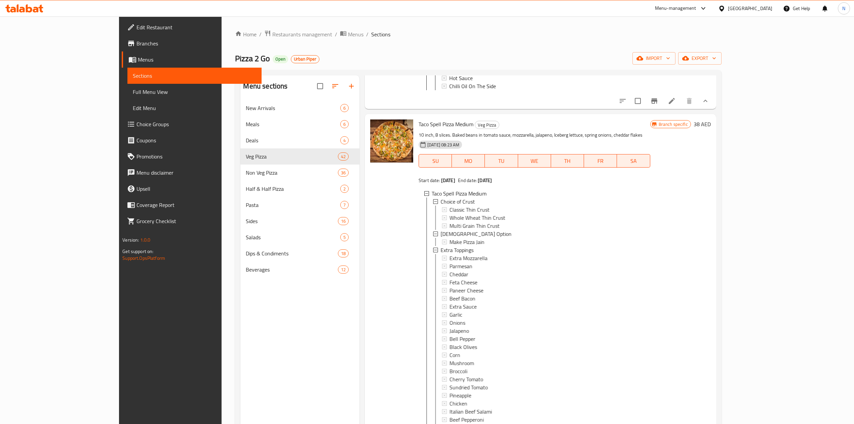
scroll to position [5184, 0]
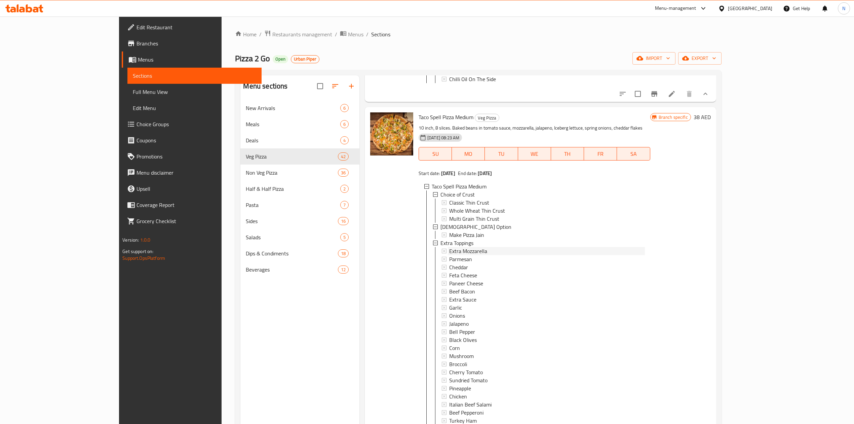
click at [454, 255] on span "Extra Mozzarella" at bounding box center [468, 251] width 38 height 8
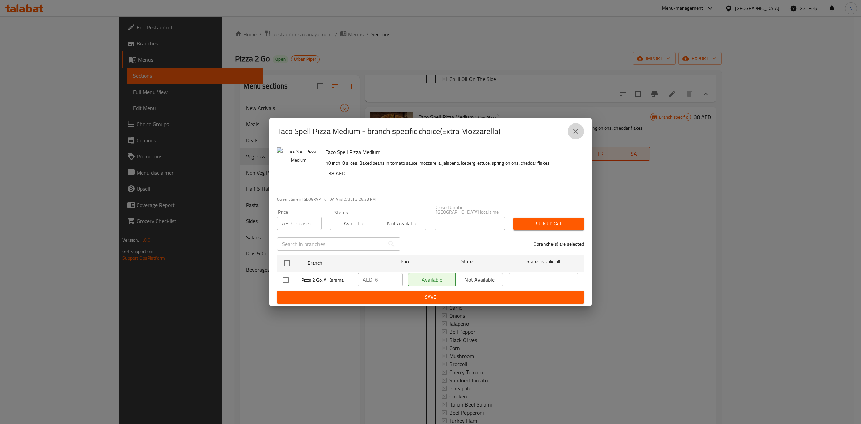
click at [578, 133] on icon "close" at bounding box center [575, 131] width 5 height 5
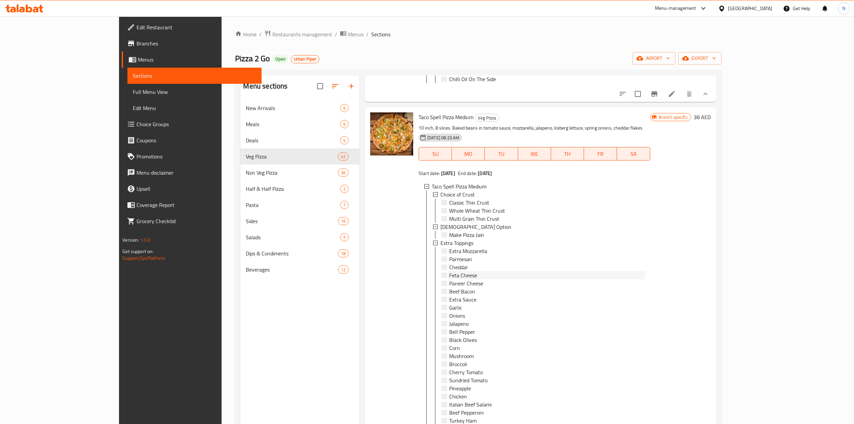
click at [459, 279] on div "Feta Cheese" at bounding box center [546, 275] width 195 height 8
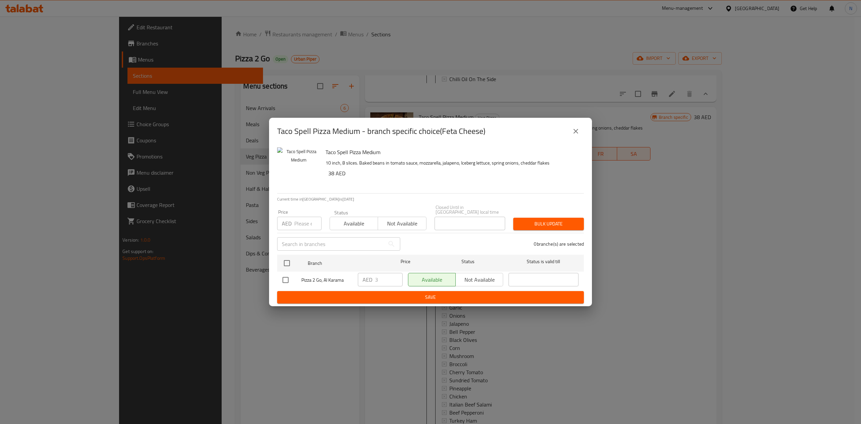
click at [581, 128] on button "close" at bounding box center [576, 131] width 16 height 16
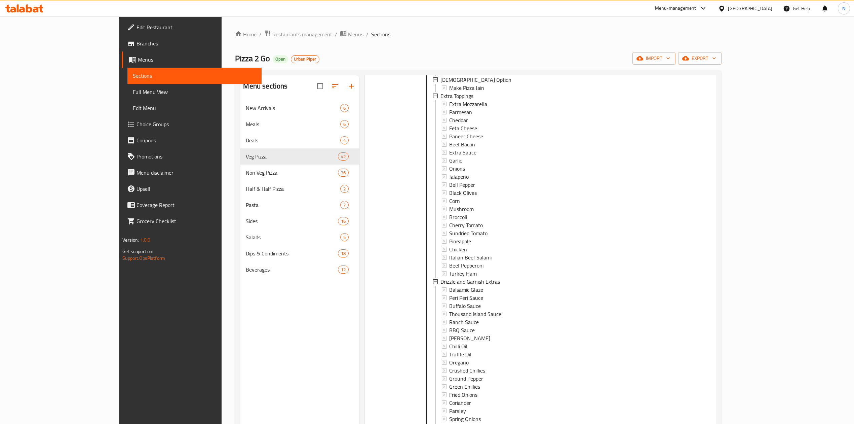
scroll to position [5364, 0]
click at [505, 221] on div "Chicken" at bounding box center [546, 217] width 195 height 8
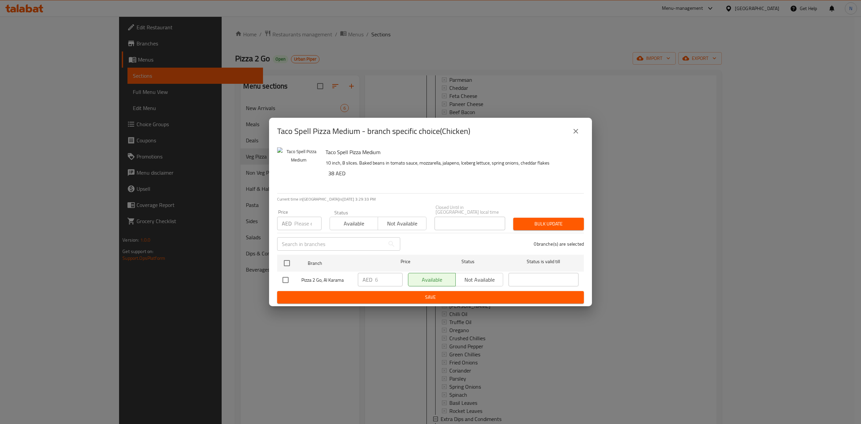
click at [565, 130] on div "Taco Spell Pizza Medium - branch specific choice(Chicken)" at bounding box center [430, 131] width 307 height 16
click at [583, 131] on button "close" at bounding box center [576, 131] width 16 height 16
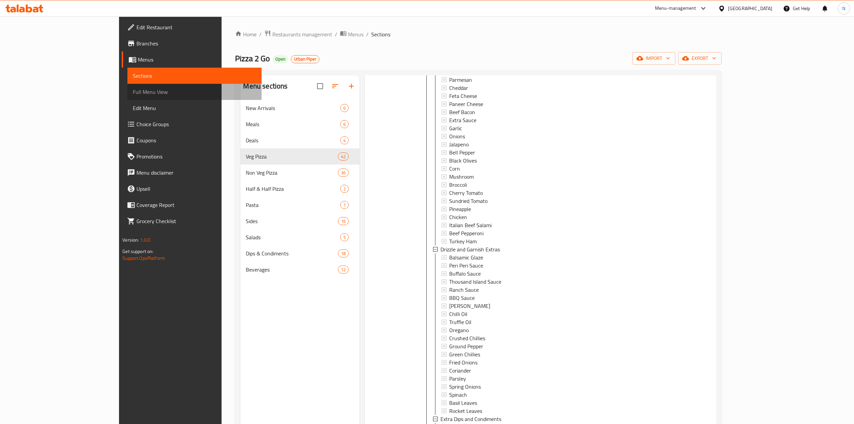
click at [133, 91] on span "Full Menu View" at bounding box center [194, 92] width 123 height 8
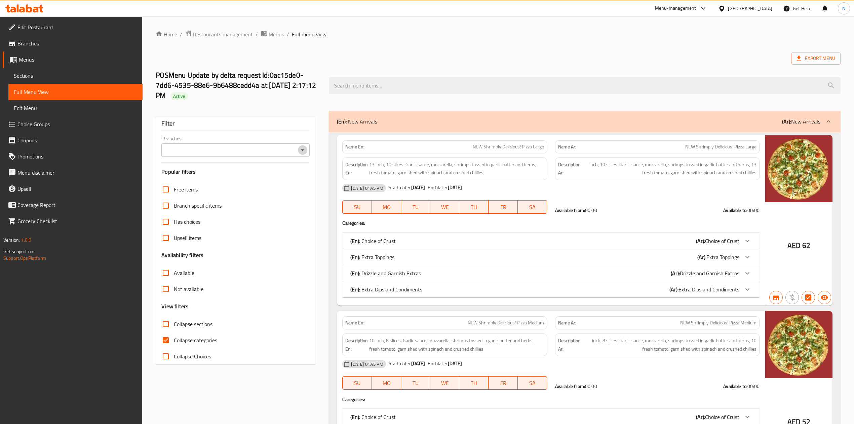
click at [307, 148] on div "Branches" at bounding box center [235, 149] width 148 height 13
click at [304, 152] on icon "Open" at bounding box center [303, 150] width 8 height 8
drag, startPoint x: 290, startPoint y: 172, endPoint x: 295, endPoint y: 178, distance: 7.9
click at [295, 178] on ul "All Pizza 2 Go, Al Karama" at bounding box center [235, 174] width 148 height 30
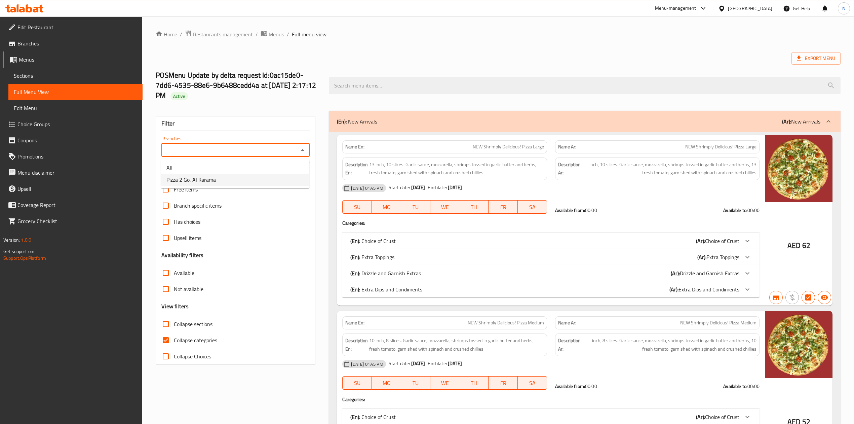
click at [295, 178] on li "Pizza 2 Go, Al Karama" at bounding box center [235, 180] width 148 height 12
type input "Pizza 2 Go, Al Karama"
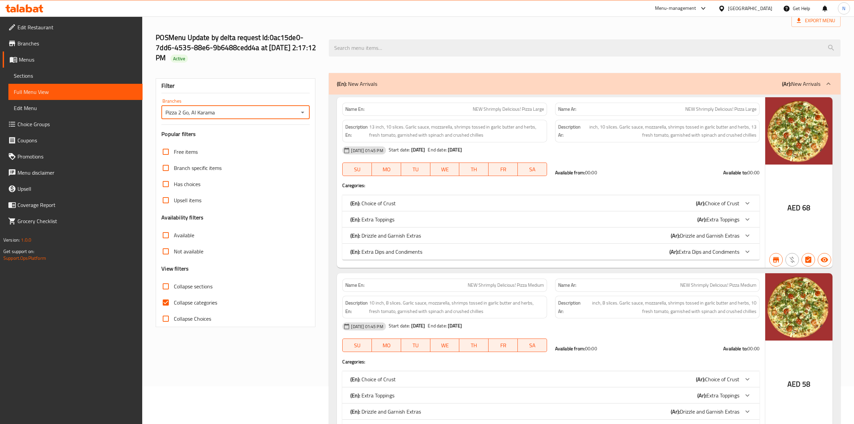
scroll to position [89, 0]
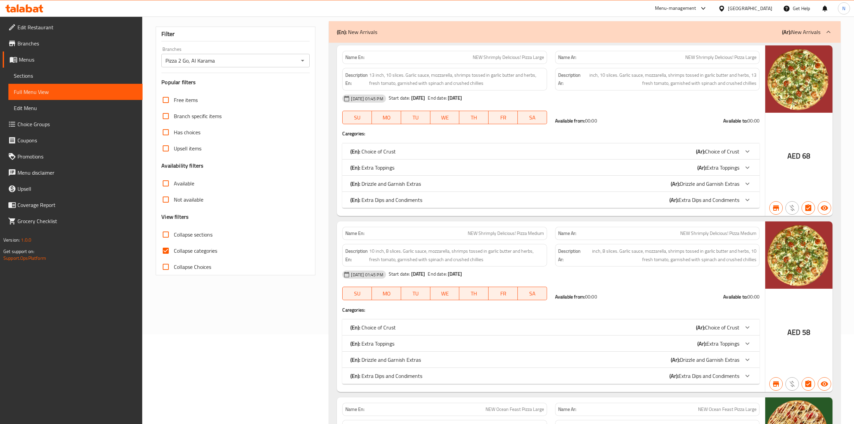
click at [181, 247] on span "Collapse categories" at bounding box center [195, 251] width 43 height 8
click at [174, 247] on input "Collapse categories" at bounding box center [166, 251] width 16 height 16
checkbox input "false"
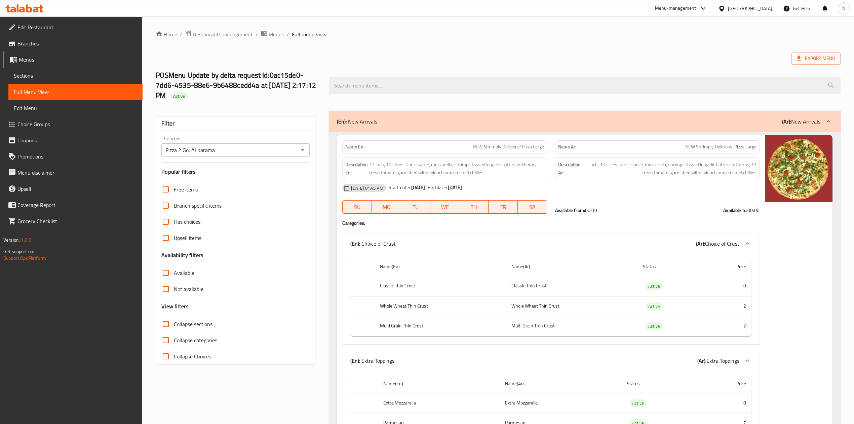
click at [74, 42] on span "Branches" at bounding box center [77, 43] width 120 height 8
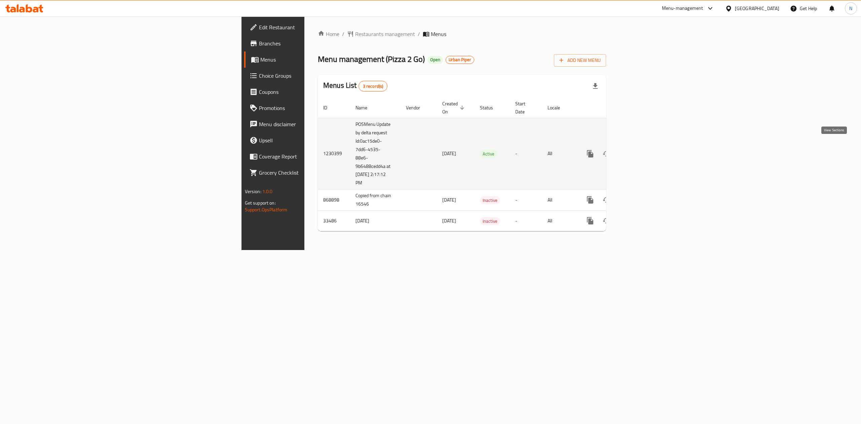
click at [643, 150] on icon "enhanced table" at bounding box center [639, 154] width 8 height 8
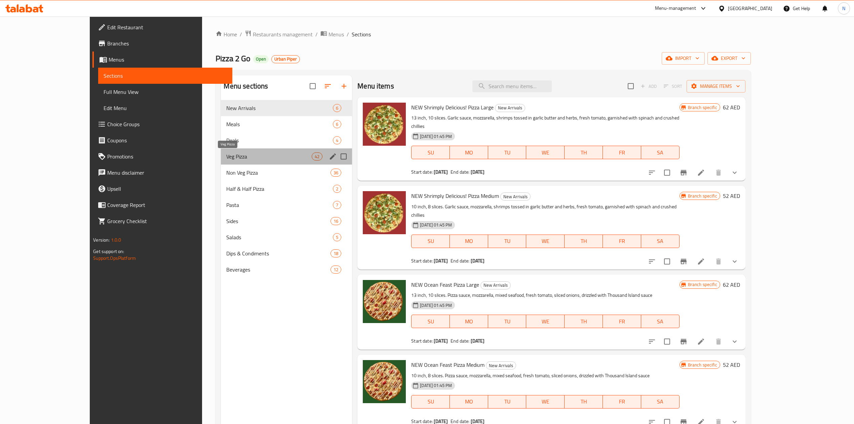
click at [226, 157] on span "Veg Pizza" at bounding box center [268, 156] width 85 height 8
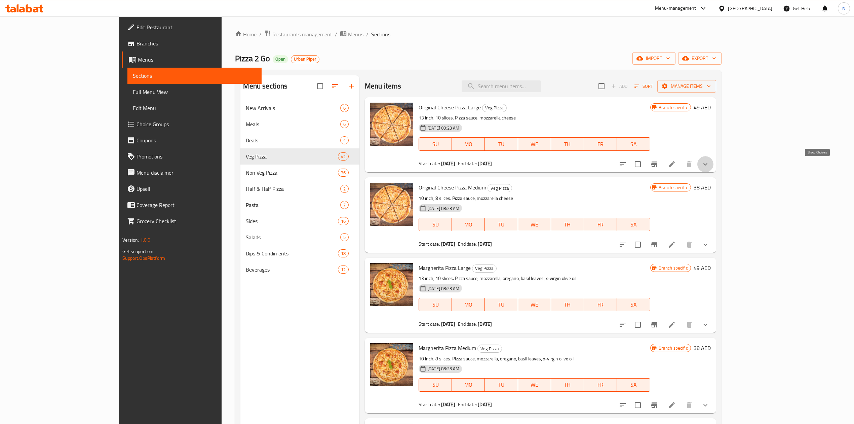
click at [710, 167] on icon "show more" at bounding box center [706, 164] width 8 height 8
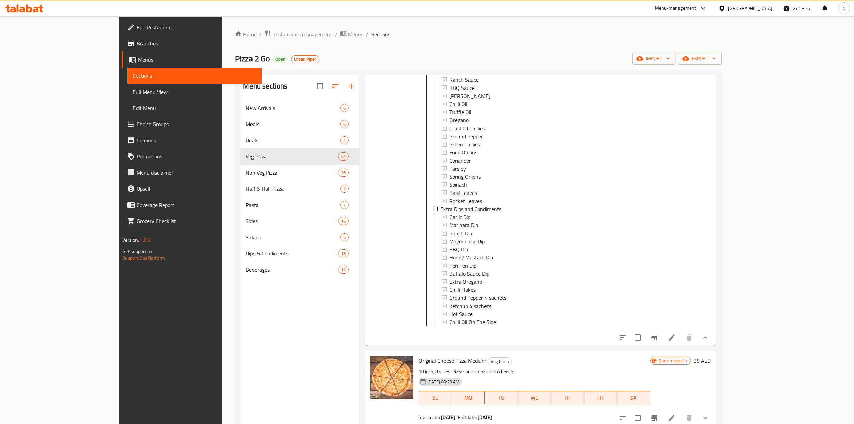
scroll to position [404, 0]
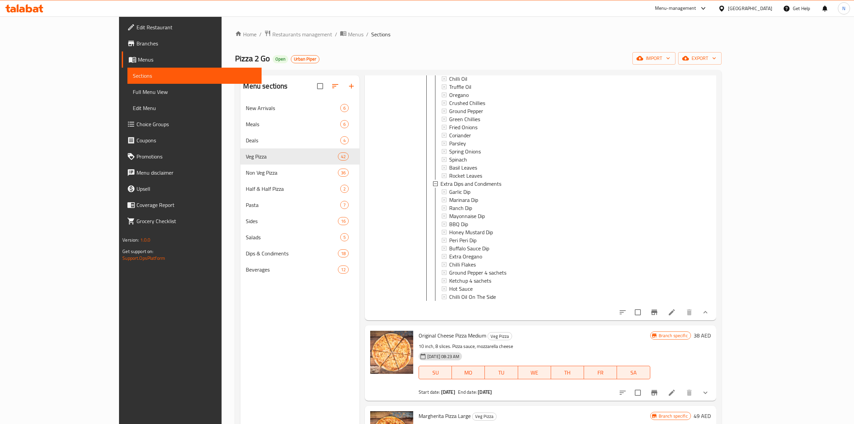
click at [734, 14] on div "United Arab Emirates" at bounding box center [745, 8] width 65 height 16
click at [739, 7] on div "United Arab Emirates" at bounding box center [750, 8] width 44 height 7
drag, startPoint x: 687, startPoint y: 61, endPoint x: 690, endPoint y: 67, distance: 7.2
click at [690, 67] on div "Bahrain Egypt Iraq Jordan Kuwait Oman Qatar Saudi Arabia United Arab Emirates" at bounding box center [721, 115] width 101 height 138
click at [690, 67] on div "[GEOGRAPHIC_DATA]" at bounding box center [721, 68] width 101 height 15
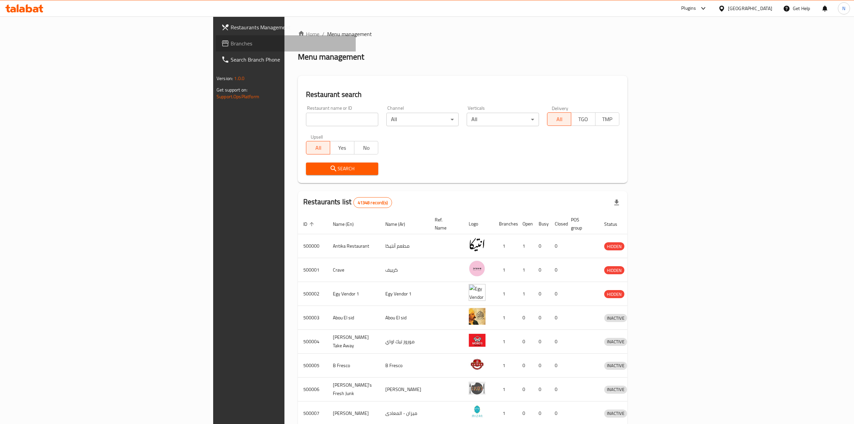
click at [216, 48] on link "Branches" at bounding box center [286, 43] width 140 height 16
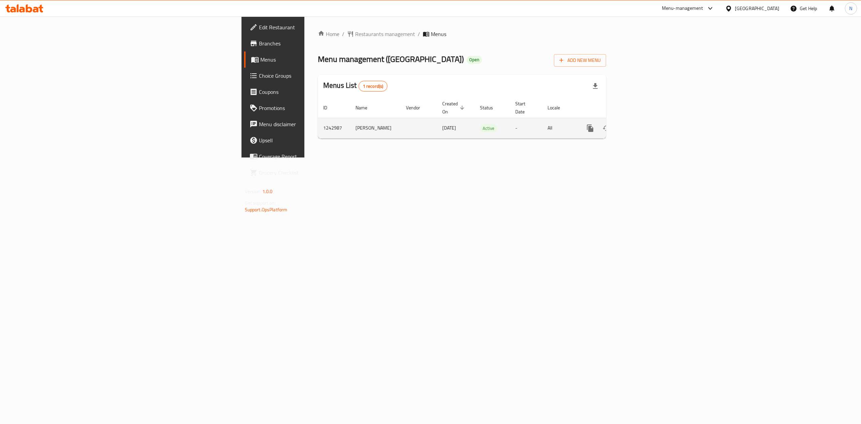
click at [487, 118] on td "Active" at bounding box center [492, 128] width 35 height 21
click at [647, 127] on link "enhanced table" at bounding box center [639, 128] width 16 height 16
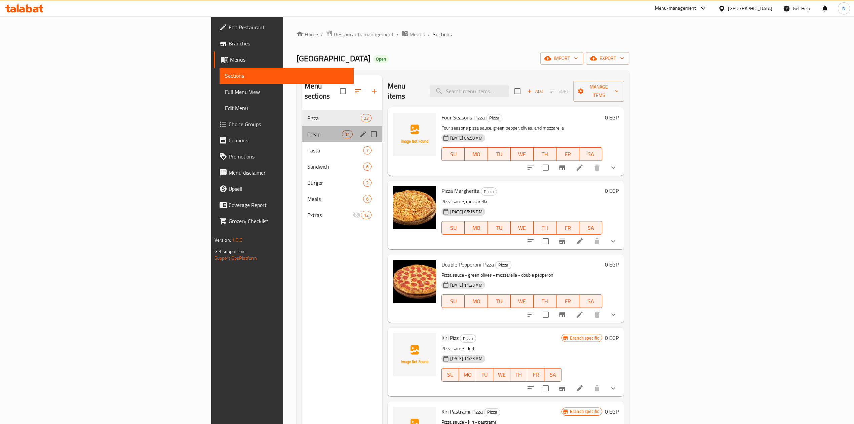
click at [302, 126] on div "Creap 14" at bounding box center [342, 134] width 81 height 16
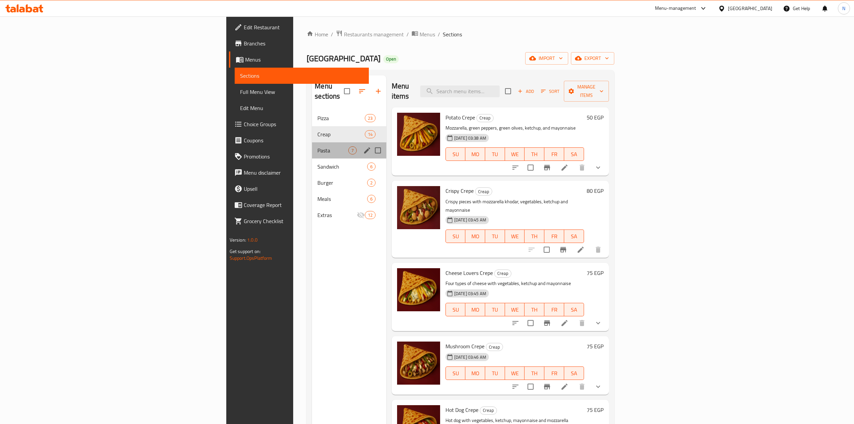
click at [312, 142] on div "Pasta 7" at bounding box center [349, 150] width 74 height 16
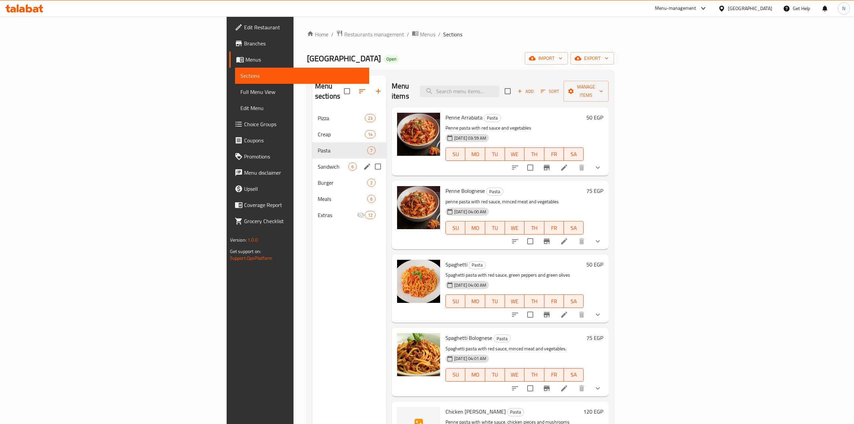
click at [312, 158] on div "Sandwich 6" at bounding box center [349, 166] width 74 height 16
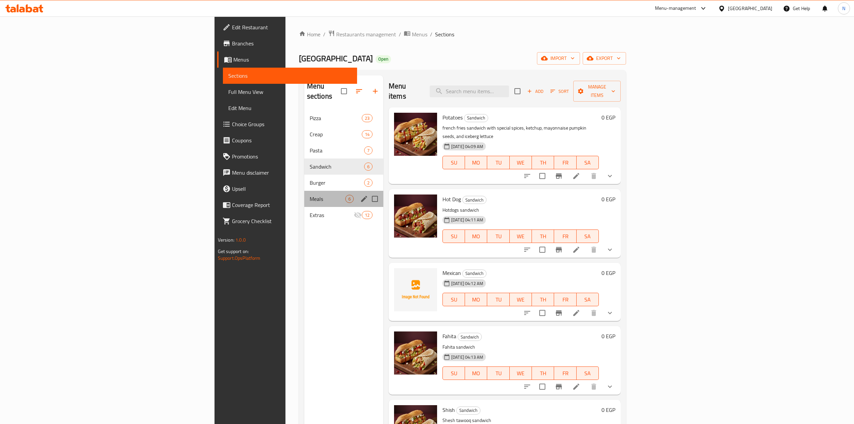
click at [304, 191] on div "Meals 6" at bounding box center [343, 199] width 79 height 16
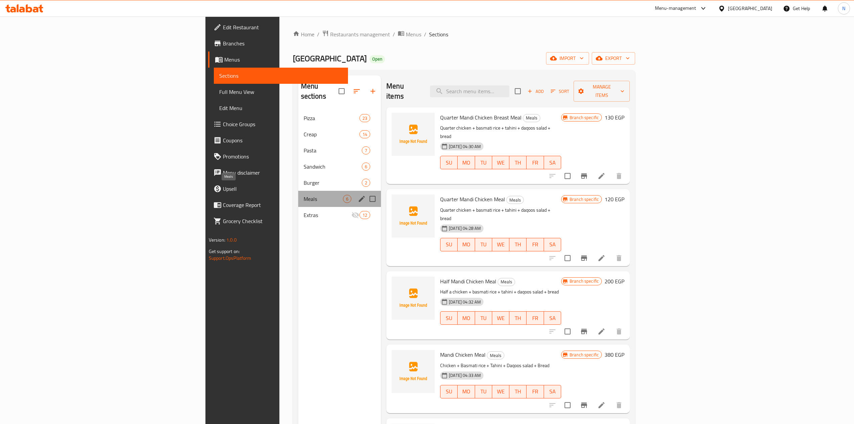
click at [304, 195] on span "Meals" at bounding box center [324, 199] width 40 height 8
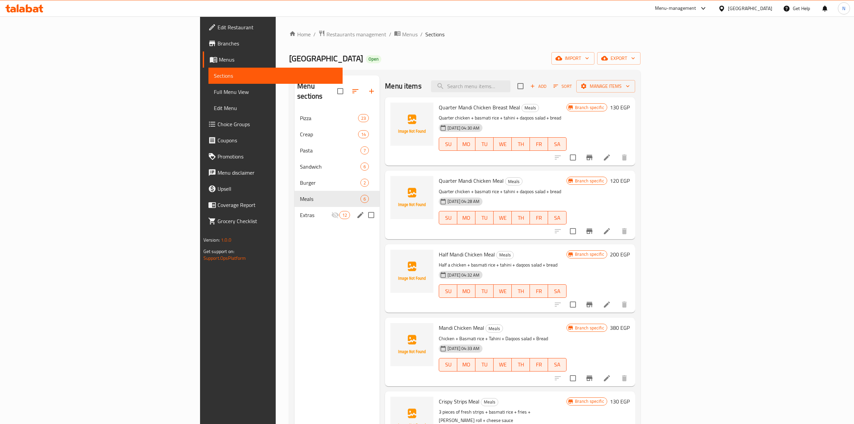
click at [295, 207] on div "Extras 12" at bounding box center [337, 215] width 85 height 16
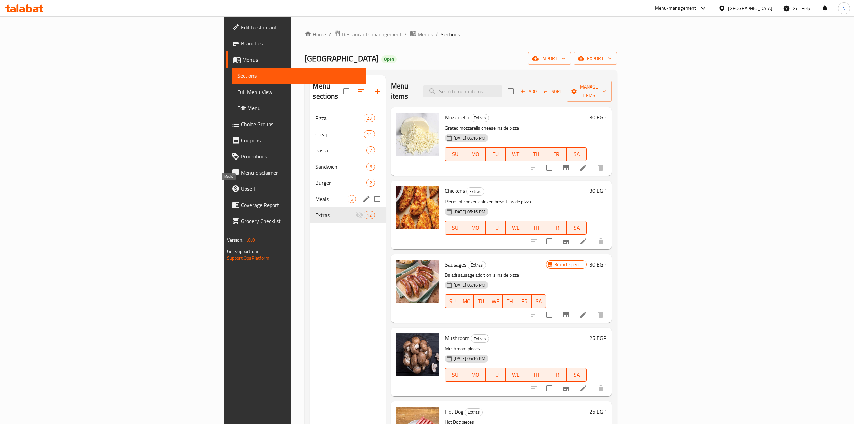
click at [316, 195] on span "Meals" at bounding box center [332, 199] width 32 height 8
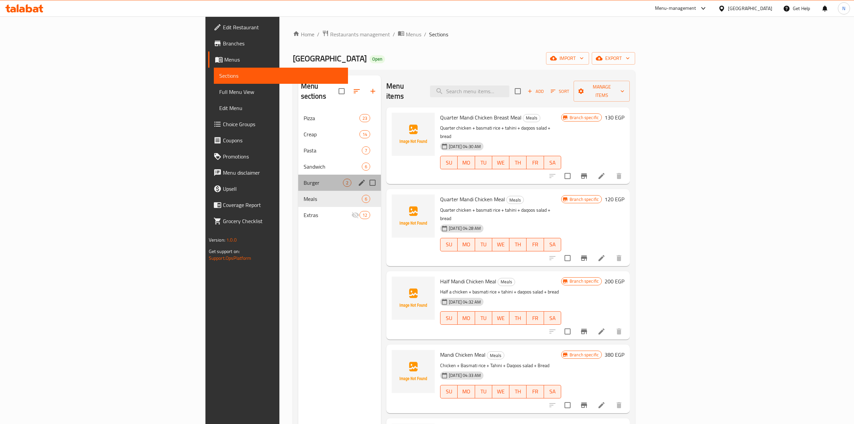
click at [298, 179] on div "Burger 2" at bounding box center [339, 183] width 83 height 16
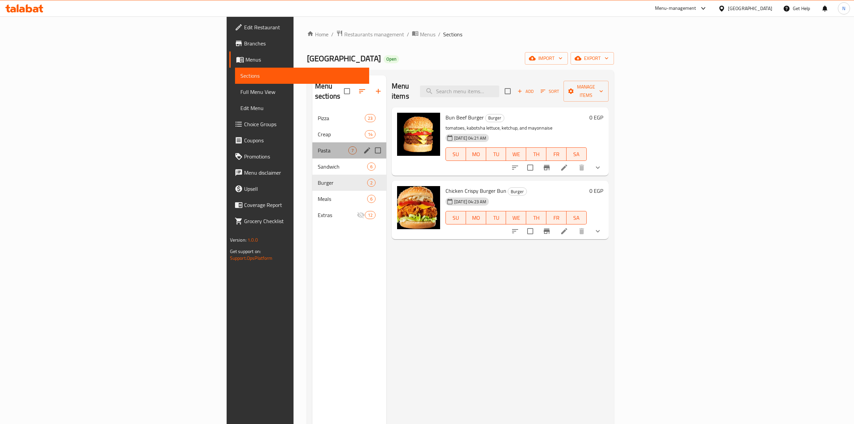
drag, startPoint x: 257, startPoint y: 147, endPoint x: 257, endPoint y: 99, distance: 47.8
click at [312, 144] on div "Pasta 7" at bounding box center [349, 150] width 74 height 16
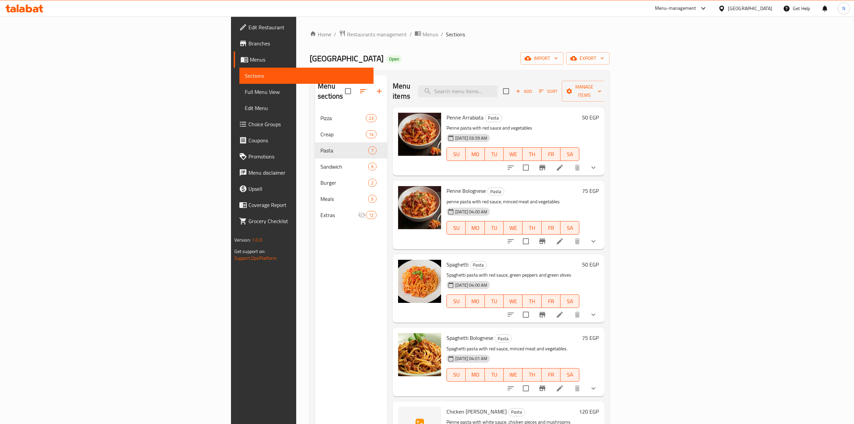
click at [315, 107] on nav "Pizza 23 Creap 14 Pasta 7 Sandwich 6 Burger 2 Meals 6 Extras 12" at bounding box center [351, 166] width 72 height 118
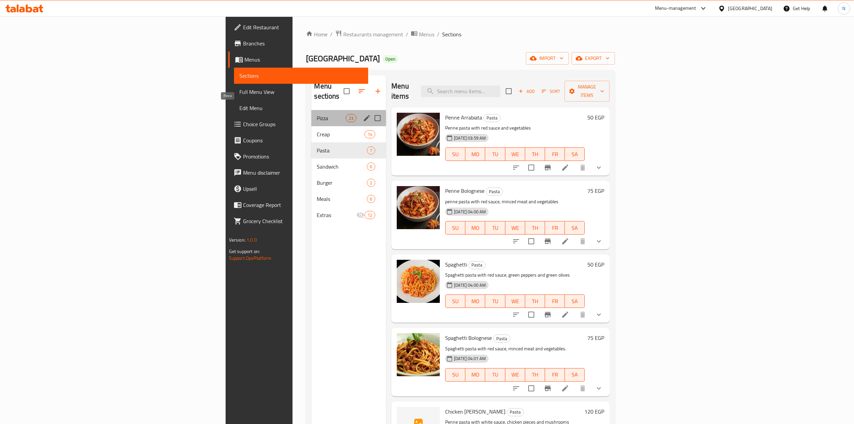
drag, startPoint x: 260, startPoint y: 106, endPoint x: 256, endPoint y: 128, distance: 23.3
click at [317, 114] on span "Pizza" at bounding box center [331, 118] width 29 height 8
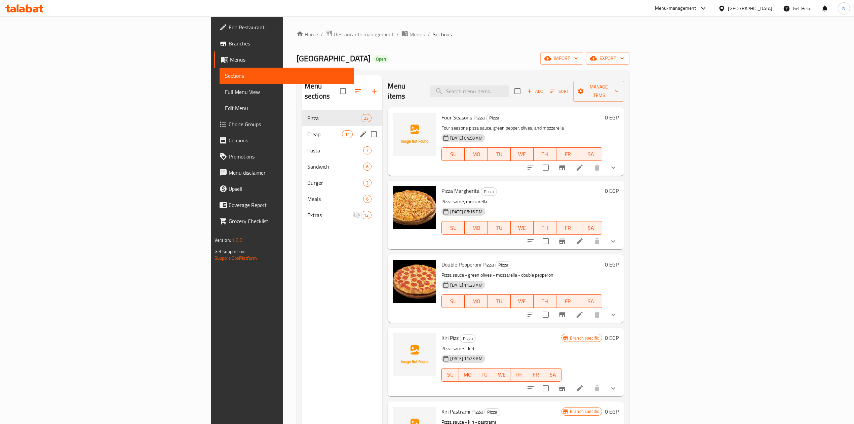
click at [302, 128] on div "Creap 14" at bounding box center [342, 134] width 81 height 16
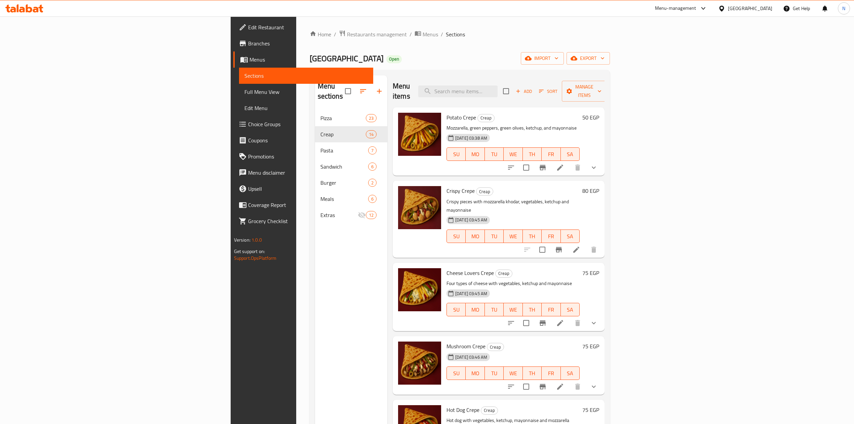
click at [315, 272] on div "Menu sections Pizza 23 Creap 14 Pasta 7 Sandwich 6 Burger 2 Meals 6 Extras 12" at bounding box center [351, 287] width 72 height 424
drag, startPoint x: 53, startPoint y: 44, endPoint x: 57, endPoint y: 41, distance: 4.9
click at [248, 44] on span "Branches" at bounding box center [308, 43] width 120 height 8
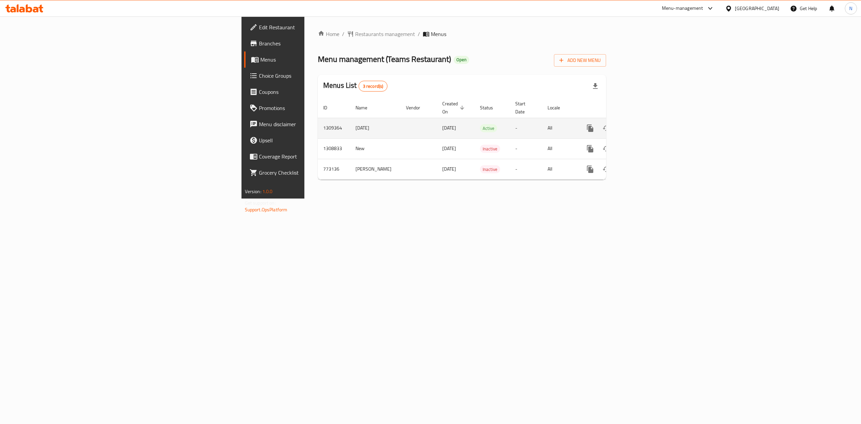
click at [652, 124] on td "enhanced table" at bounding box center [614, 128] width 75 height 21
click at [647, 122] on link "enhanced table" at bounding box center [639, 128] width 16 height 16
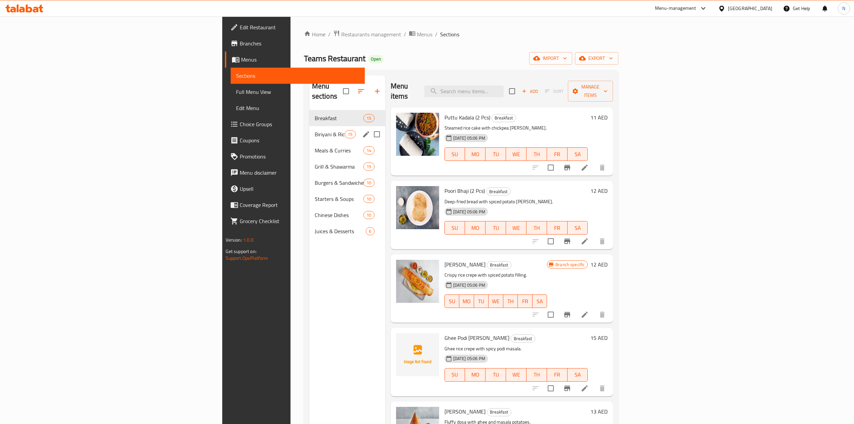
click at [315, 130] on span "Biriyani & Rice" at bounding box center [330, 134] width 30 height 8
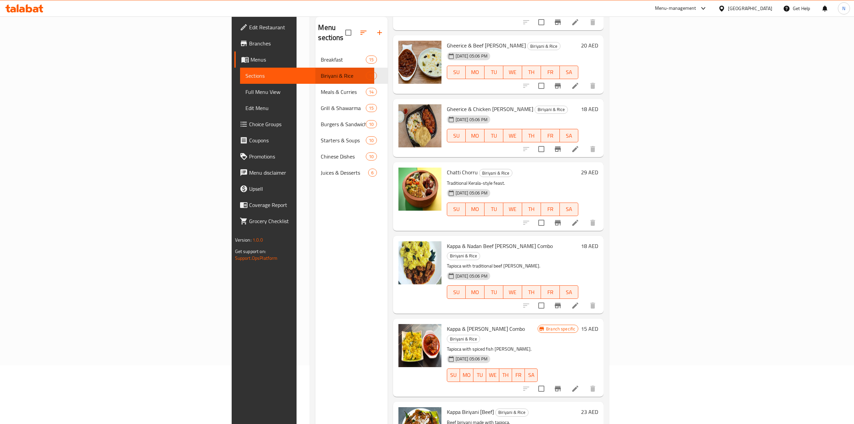
scroll to position [95, 0]
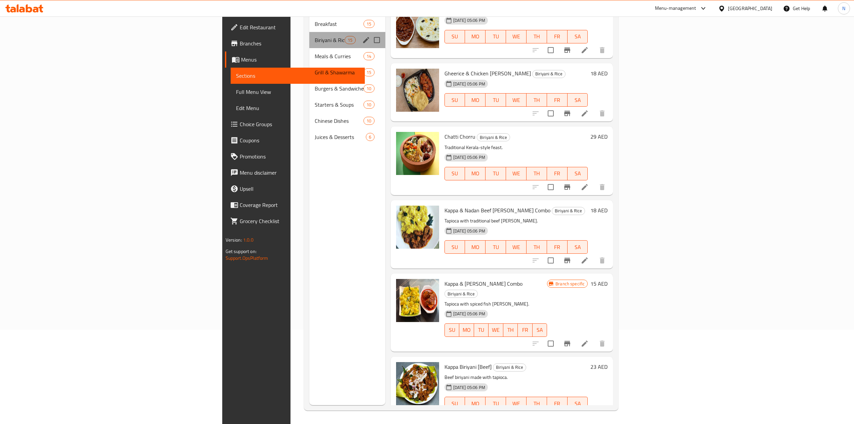
click at [309, 37] on div "Biriyani & Rice 15" at bounding box center [347, 40] width 76 height 16
click at [315, 52] on span "Meals & Curries" at bounding box center [330, 56] width 30 height 8
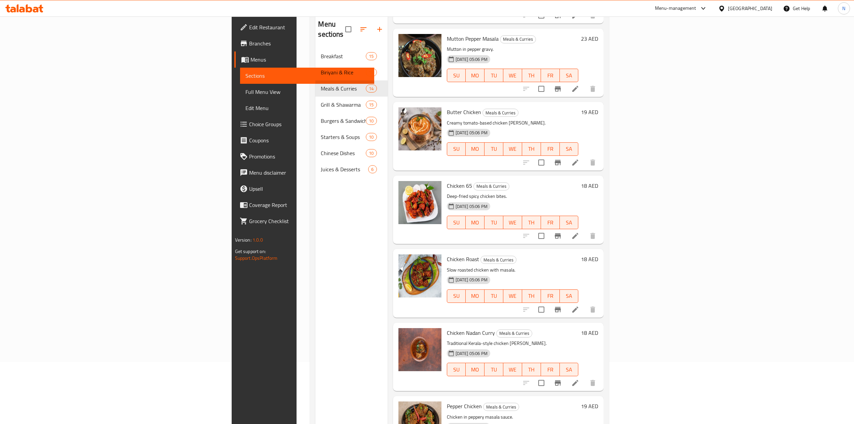
scroll to position [95, 0]
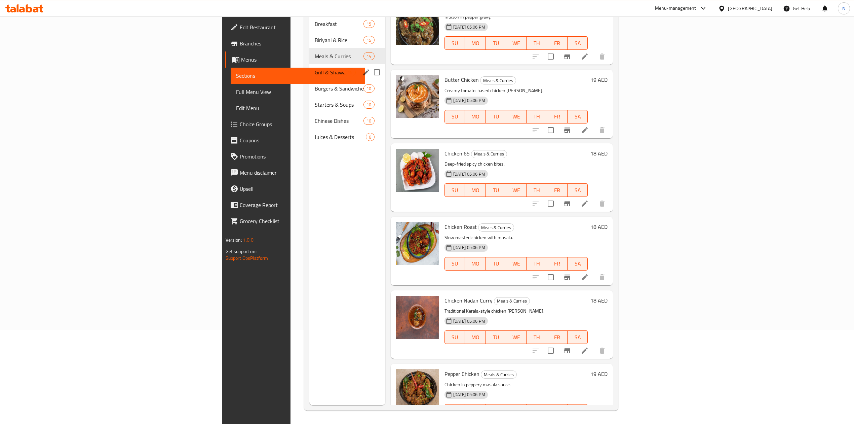
click at [315, 68] on span "Grill & Shawarma" at bounding box center [330, 72] width 30 height 8
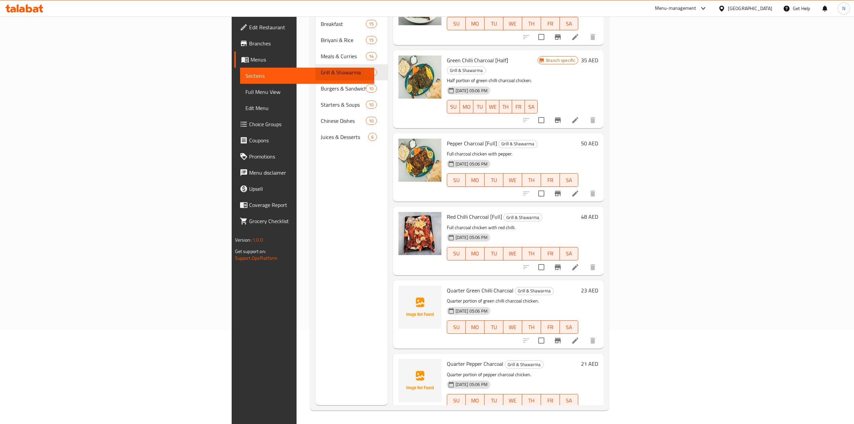
scroll to position [45, 0]
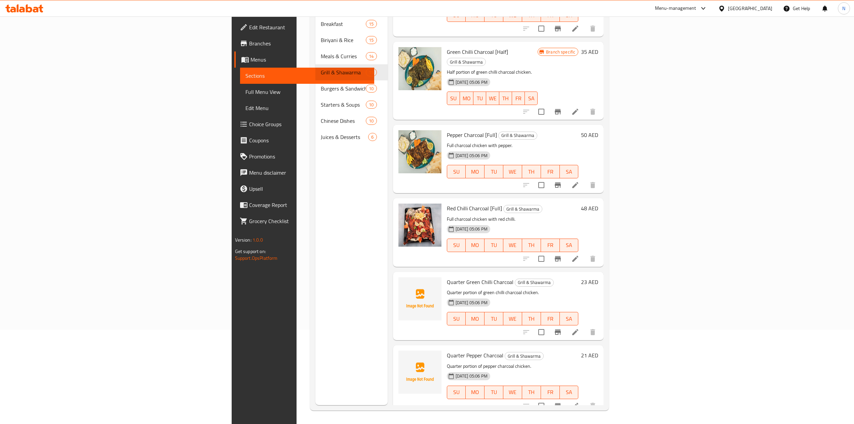
click at [388, 177] on div "Menu items Add Sort Manage items Green Chilli Charcoal [Full] Grill & Shawarma …" at bounding box center [496, 193] width 216 height 424
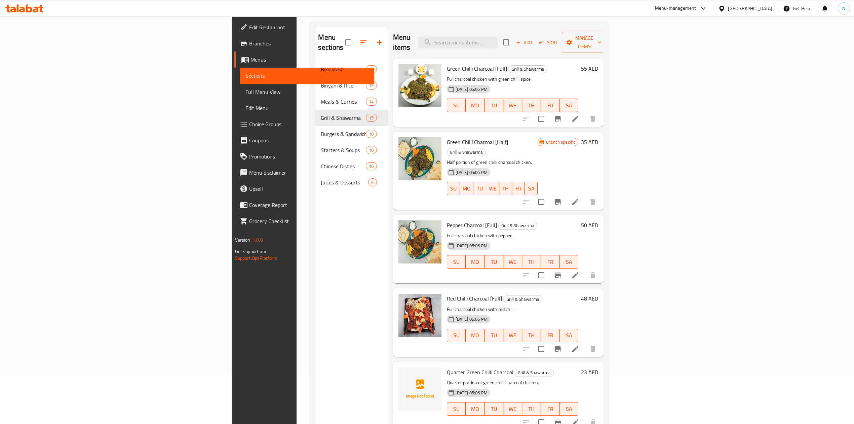
scroll to position [5, 0]
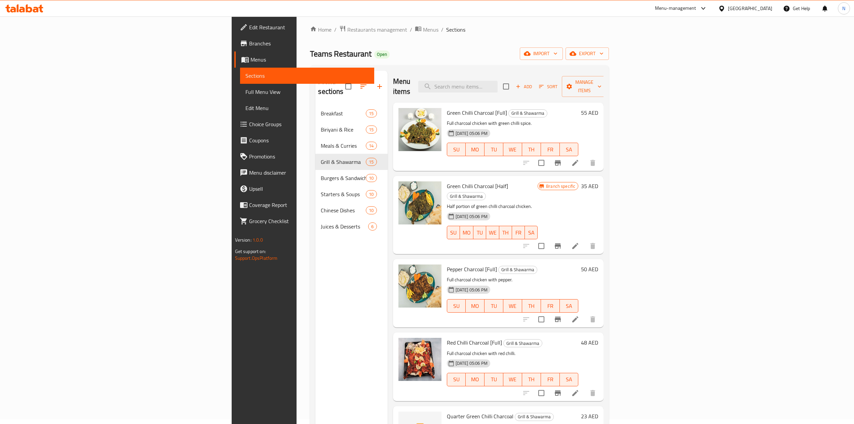
click at [316, 343] on div "Menu sections Breakfast 15 Biriyani & Rice 15 Meals & Curries 14 Grill & Shawar…" at bounding box center [352, 283] width 72 height 424
drag, startPoint x: 257, startPoint y: 329, endPoint x: 255, endPoint y: 312, distance: 16.3
click at [316, 329] on div "Menu sections Breakfast 15 Biriyani & Rice 15 Meals & Curries 14 Grill & Shawar…" at bounding box center [352, 283] width 72 height 424
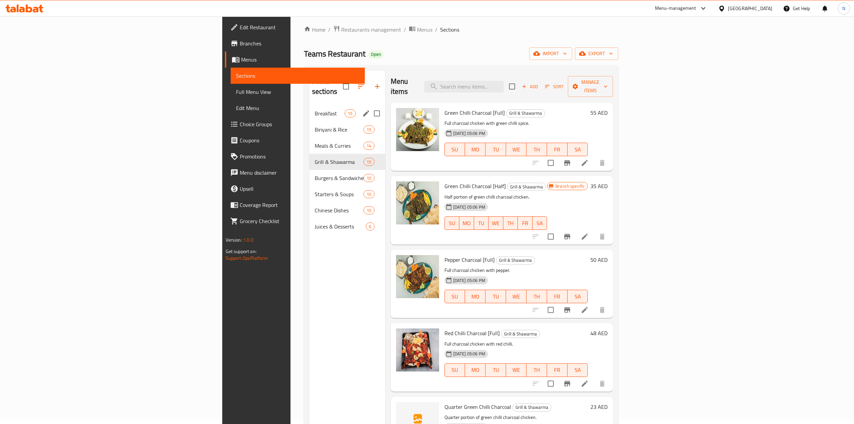
click at [309, 108] on div "Breakfast 15" at bounding box center [347, 113] width 76 height 16
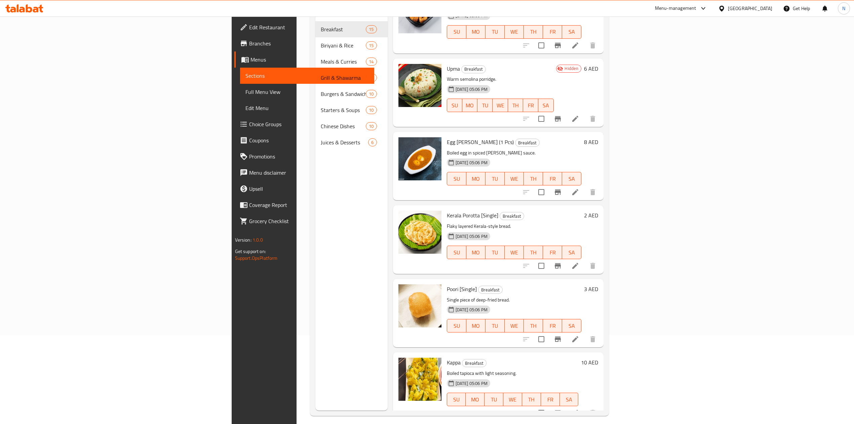
scroll to position [5, 0]
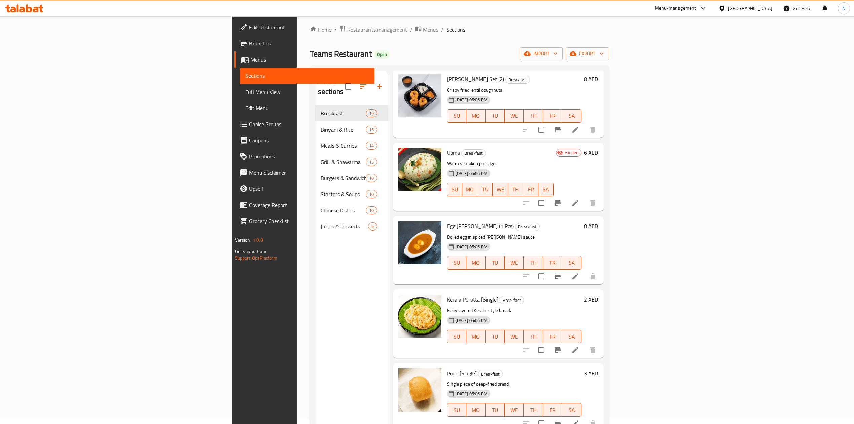
click at [316, 285] on div "Menu sections Breakfast 15 Biriyani & Rice 15 Meals & Curries 14 Grill & Shawar…" at bounding box center [352, 283] width 72 height 424
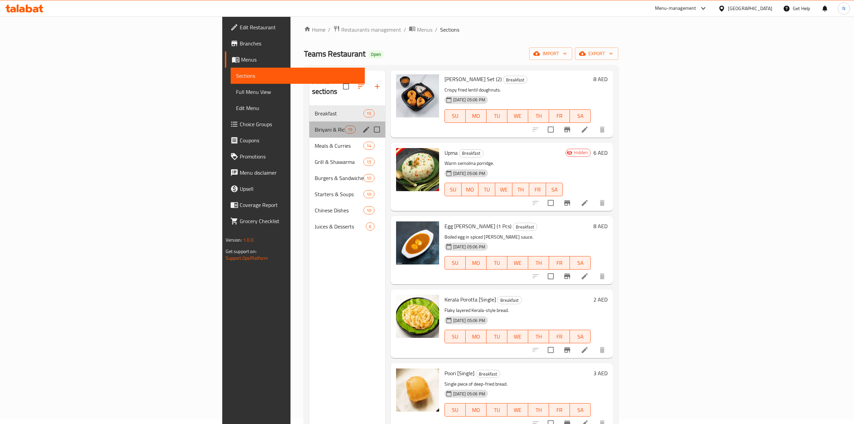
click at [309, 121] on div "Biriyani & Rice 15" at bounding box center [347, 129] width 76 height 16
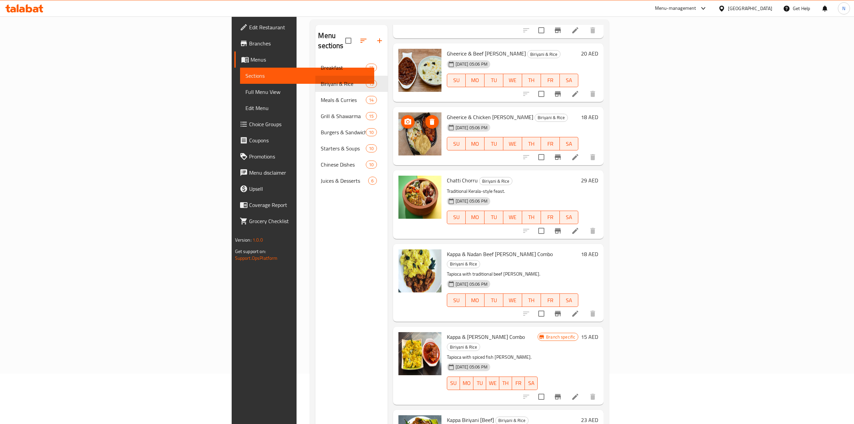
scroll to position [95, 0]
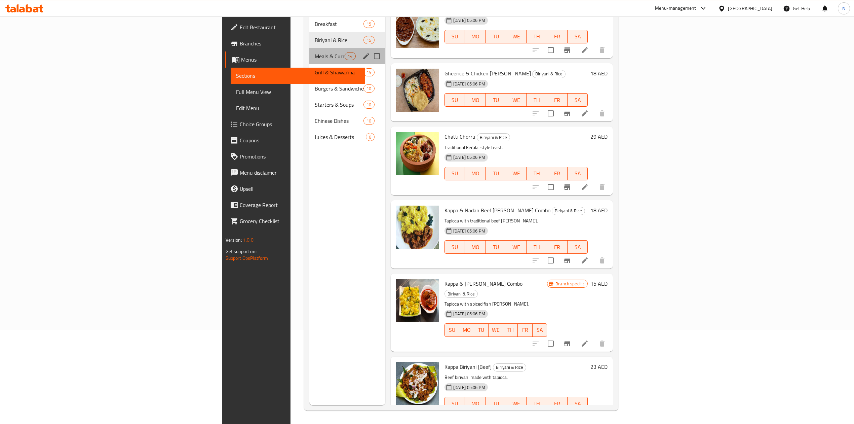
click at [315, 52] on span "Meals & Curries" at bounding box center [330, 56] width 30 height 8
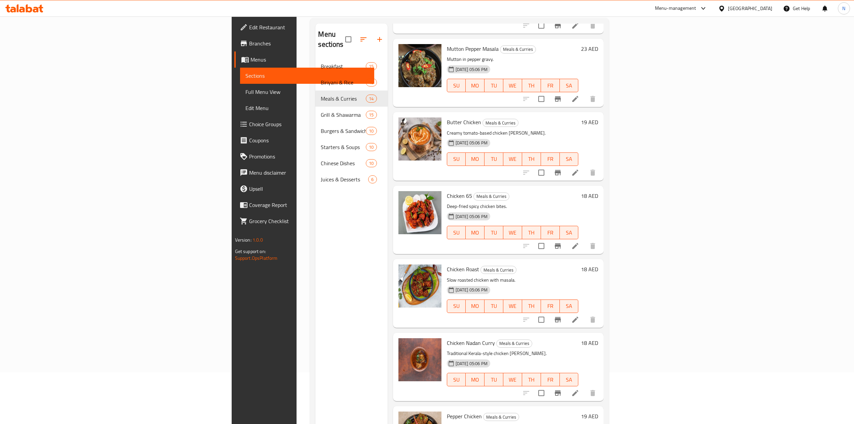
scroll to position [95, 0]
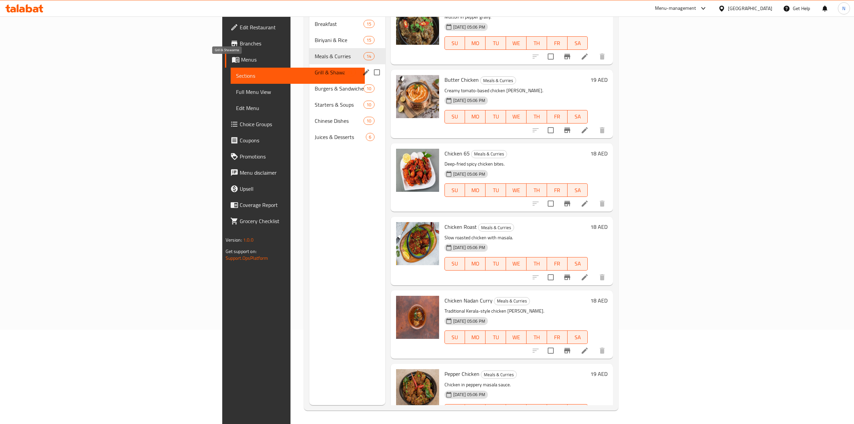
click at [315, 68] on span "Grill & Shawarma" at bounding box center [330, 72] width 30 height 8
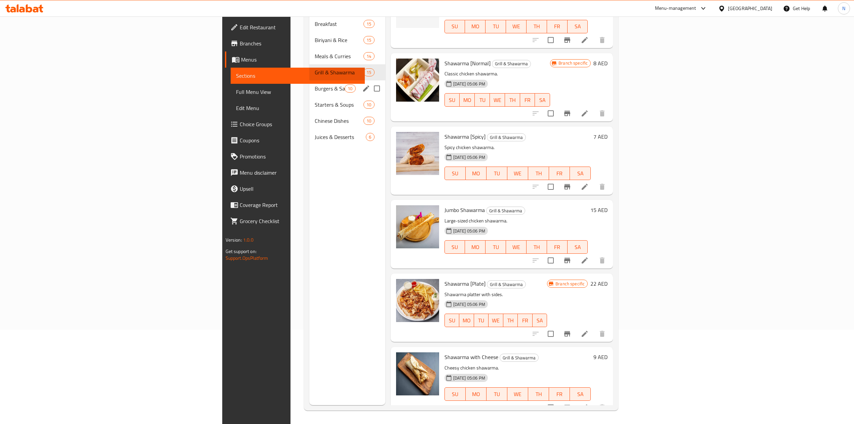
click at [309, 80] on div "Burgers & Sandwiches 10" at bounding box center [347, 88] width 76 height 16
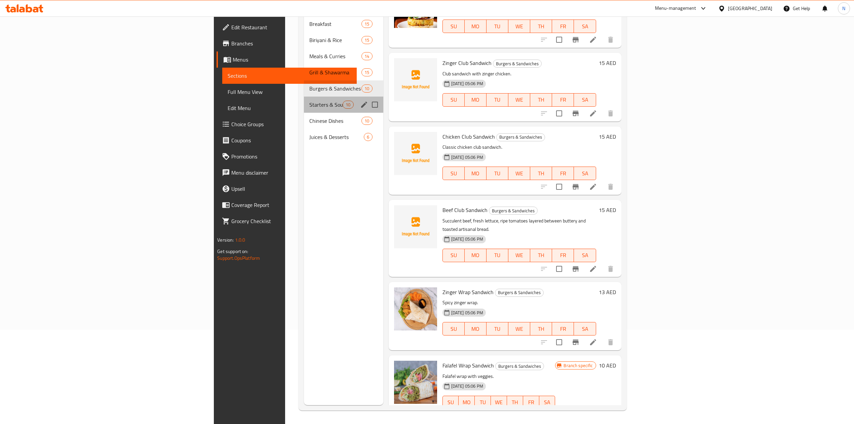
click at [304, 97] on div "Starters & Soups 10" at bounding box center [343, 105] width 79 height 16
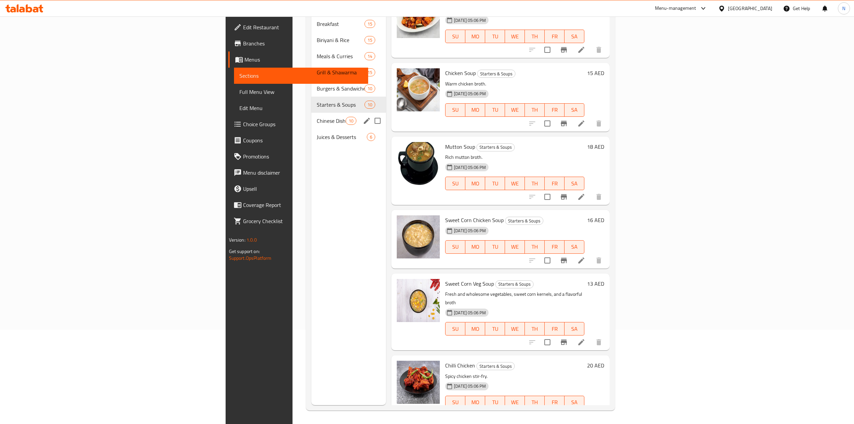
click at [317, 117] on span "Chinese Dishes" at bounding box center [331, 121] width 29 height 8
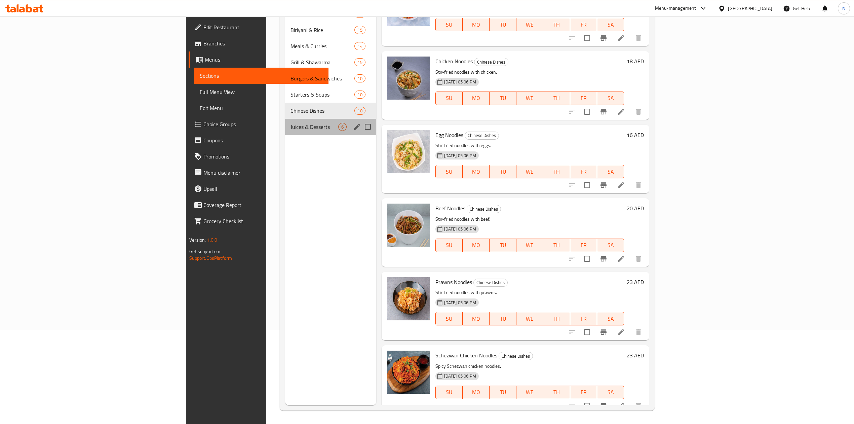
drag, startPoint x: 303, startPoint y: 135, endPoint x: 301, endPoint y: 129, distance: 6.0
click at [301, 129] on div "Juices & Desserts 6" at bounding box center [330, 127] width 91 height 16
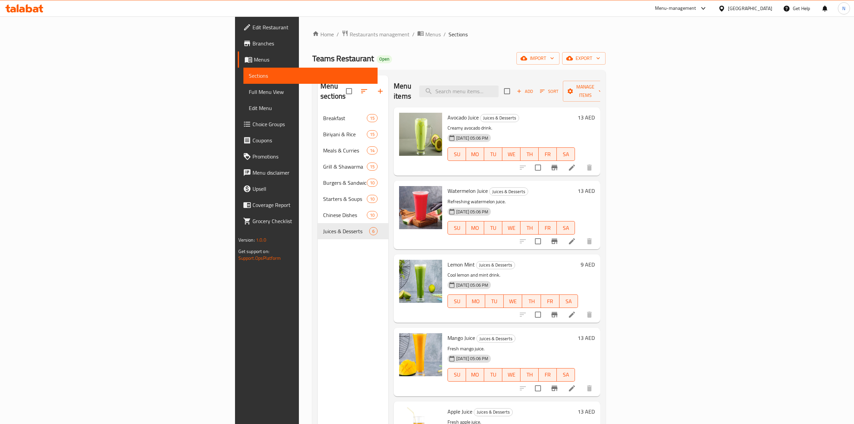
click at [765, 4] on div "[GEOGRAPHIC_DATA]" at bounding box center [745, 8] width 65 height 16
click at [765, 7] on div "[GEOGRAPHIC_DATA]" at bounding box center [750, 8] width 44 height 7
click at [688, 69] on div "[GEOGRAPHIC_DATA]" at bounding box center [721, 68] width 101 height 15
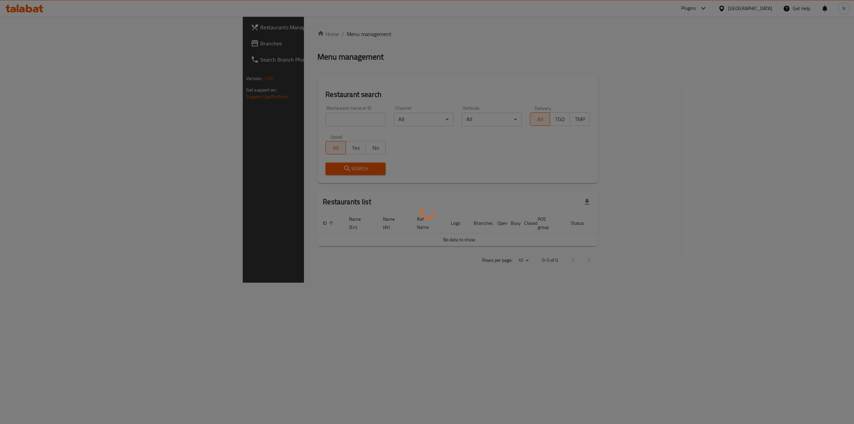
click at [229, 131] on div at bounding box center [427, 212] width 854 height 424
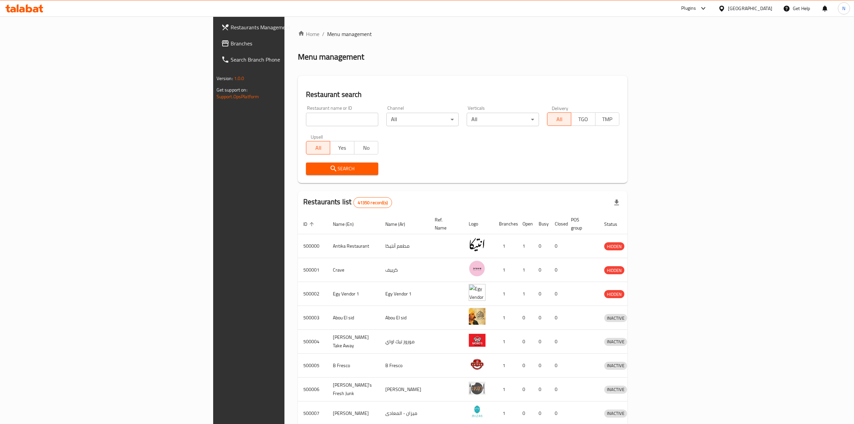
click at [306, 120] on input "search" at bounding box center [342, 119] width 72 height 13
paste input "670779"
type input "670779"
click button "Search" at bounding box center [342, 168] width 72 height 12
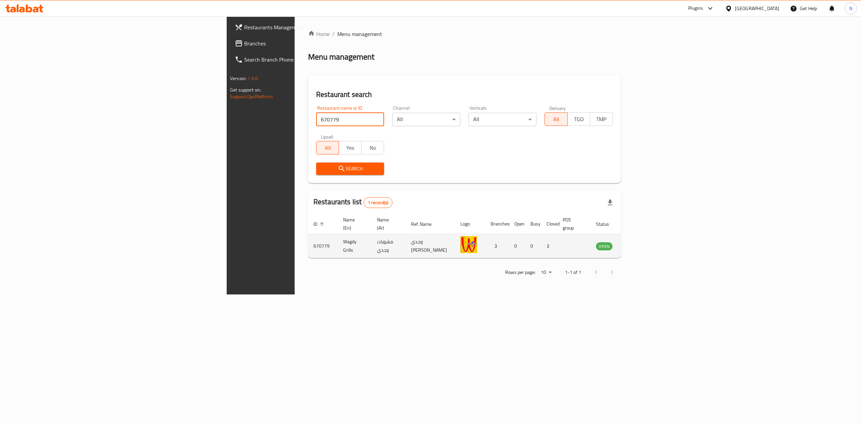
click at [639, 242] on icon "enhanced table" at bounding box center [635, 246] width 8 height 8
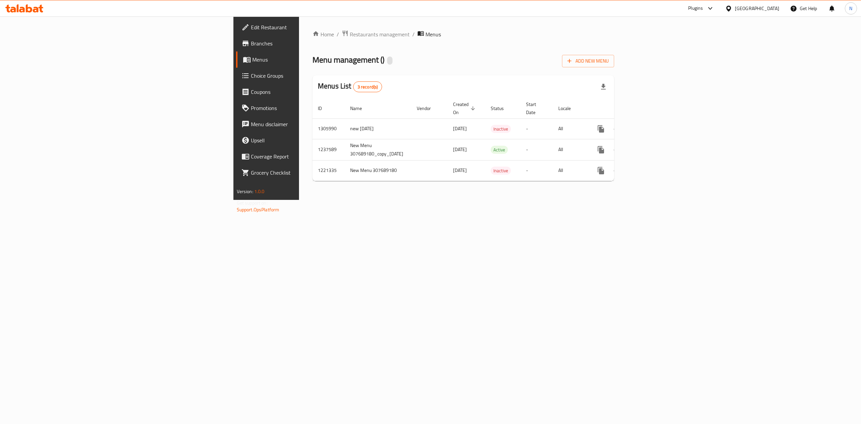
click at [628, 200] on div "Home / Restaurants management / Menus Menu management ( ) Add New Menu Menus Li…" at bounding box center [463, 107] width 329 height 183
click at [653, 147] on icon "enhanced table" at bounding box center [649, 150] width 6 height 6
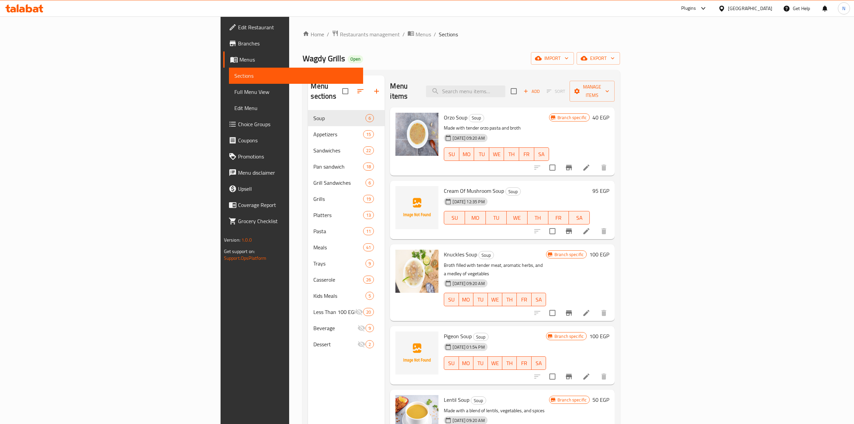
click at [308, 373] on div "Menu sections Soup 6 Appetizers 15 Sandwiches 22 Pan sandwich 18 Grill Sandwich…" at bounding box center [346, 287] width 77 height 424
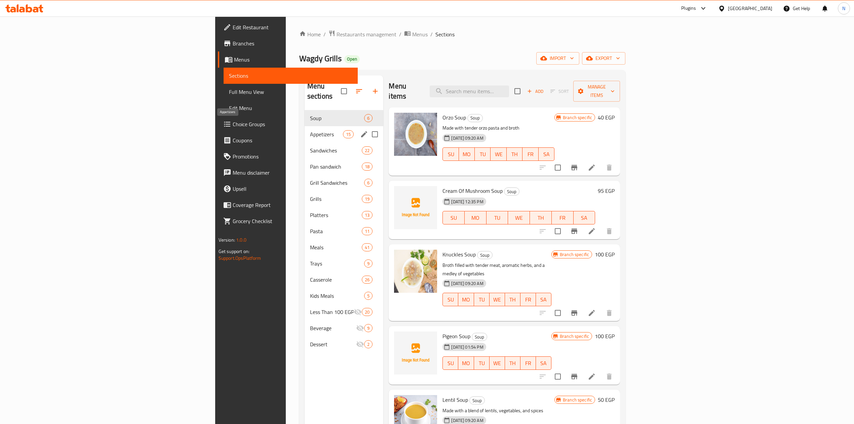
click at [310, 130] on span "Appetizers" at bounding box center [326, 134] width 33 height 8
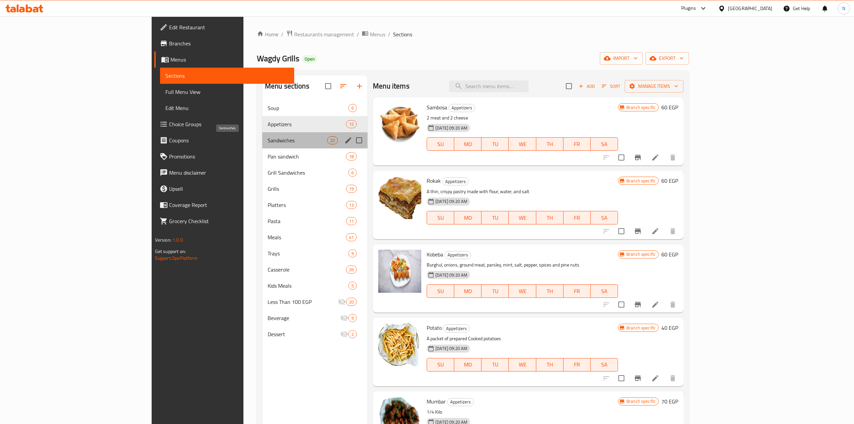
click at [268, 143] on span "Sandwiches" at bounding box center [298, 140] width 60 height 8
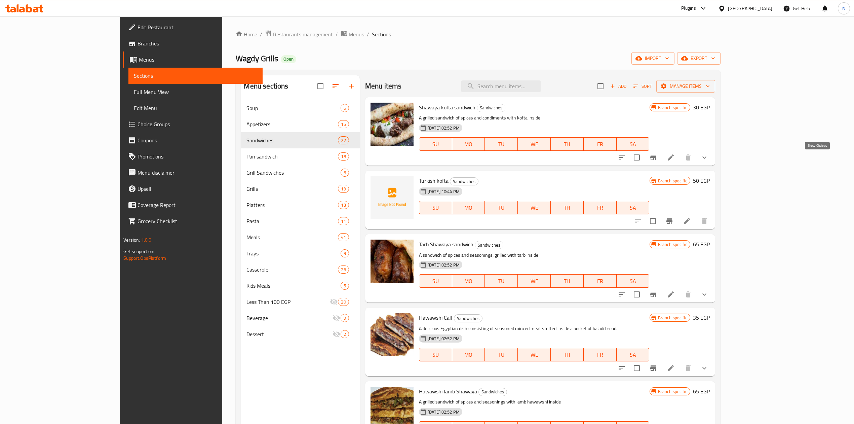
click at [713, 157] on button "show more" at bounding box center [705, 157] width 16 height 16
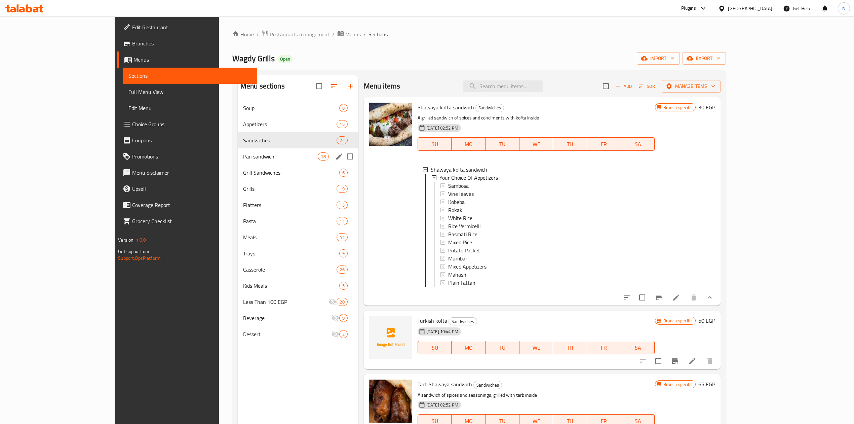
click at [243, 159] on span "Pan sandwich" at bounding box center [280, 156] width 75 height 8
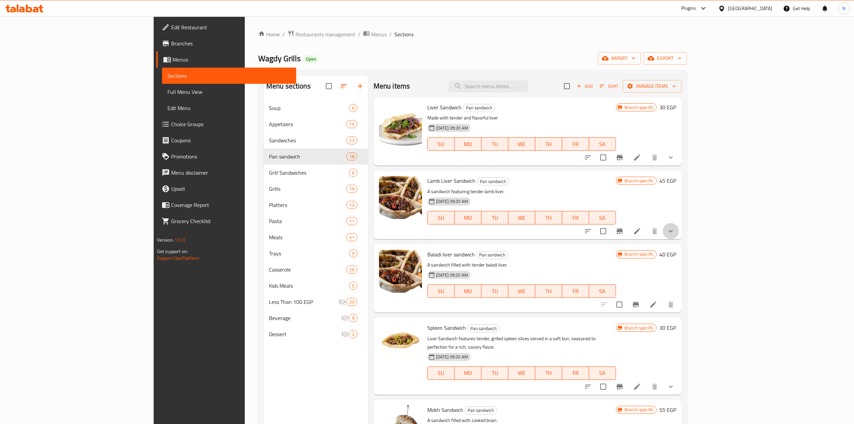
click at [679, 231] on button "show more" at bounding box center [671, 231] width 16 height 16
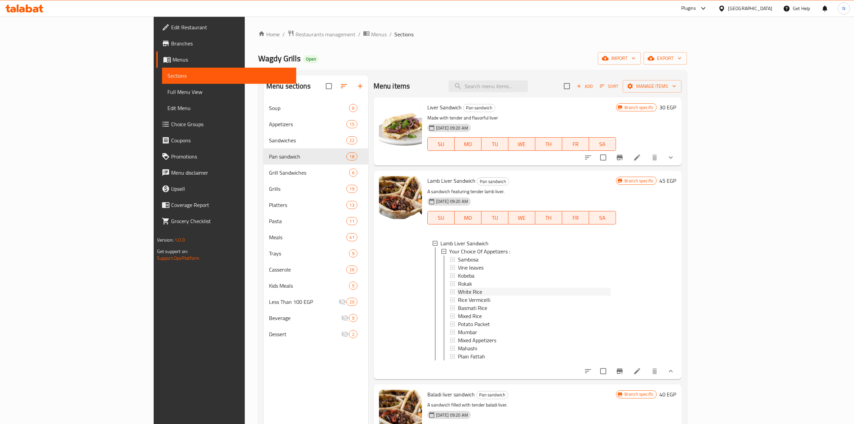
click at [458, 291] on span "White Rice" at bounding box center [470, 292] width 24 height 8
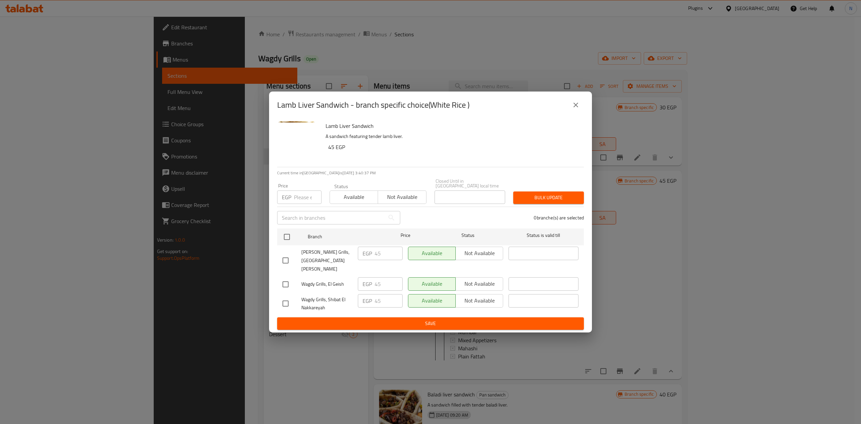
click at [574, 109] on icon "close" at bounding box center [576, 105] width 8 height 8
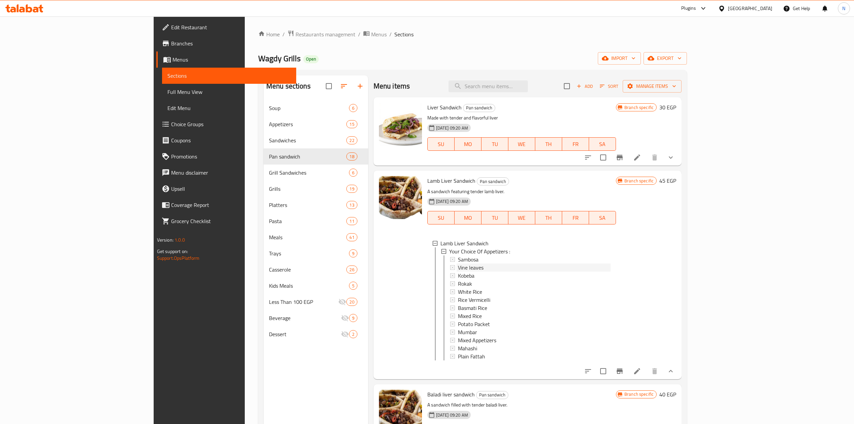
click at [458, 265] on span "Vine leaves" at bounding box center [471, 267] width 26 height 8
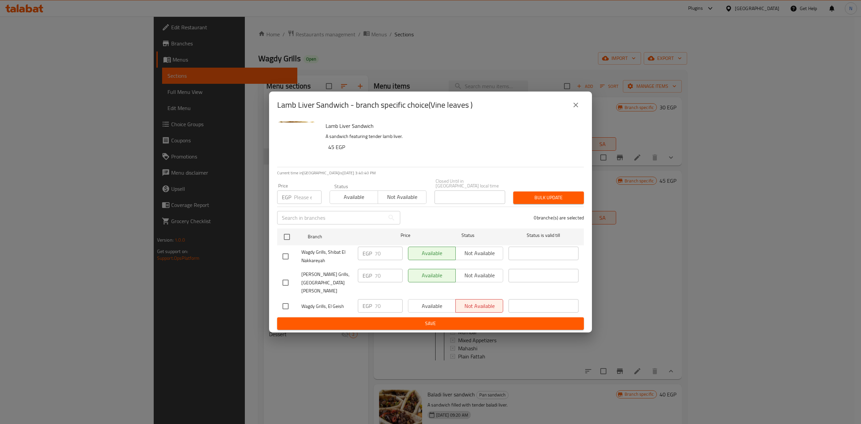
click at [577, 109] on icon "close" at bounding box center [576, 105] width 8 height 8
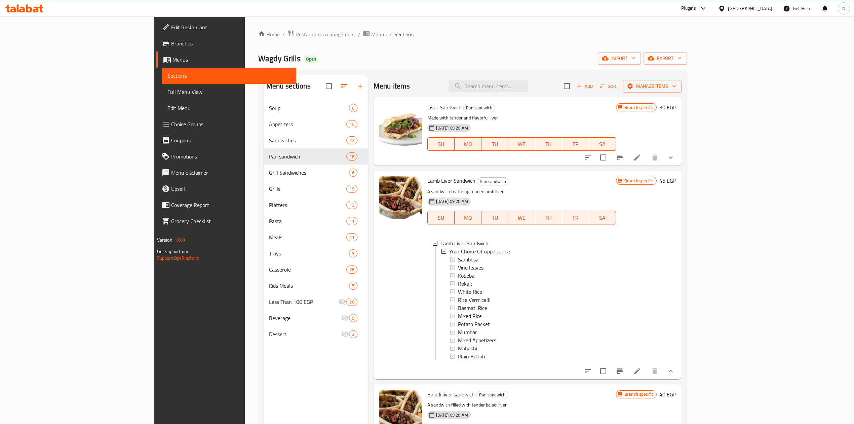
click at [245, 29] on div "Home / Restaurants management / Menus / Sections [PERSON_NAME] Grills Open impo…" at bounding box center [473, 267] width 456 height 502
click at [296, 30] on span "Restaurants management" at bounding box center [326, 34] width 60 height 8
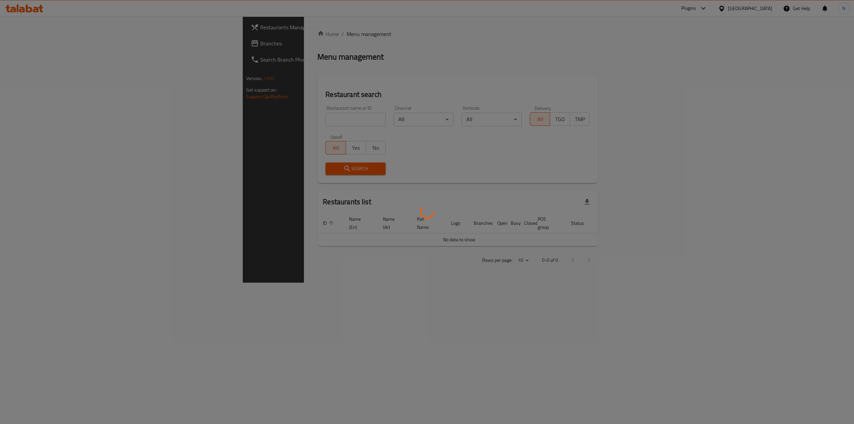
click at [211, 98] on div at bounding box center [427, 212] width 854 height 424
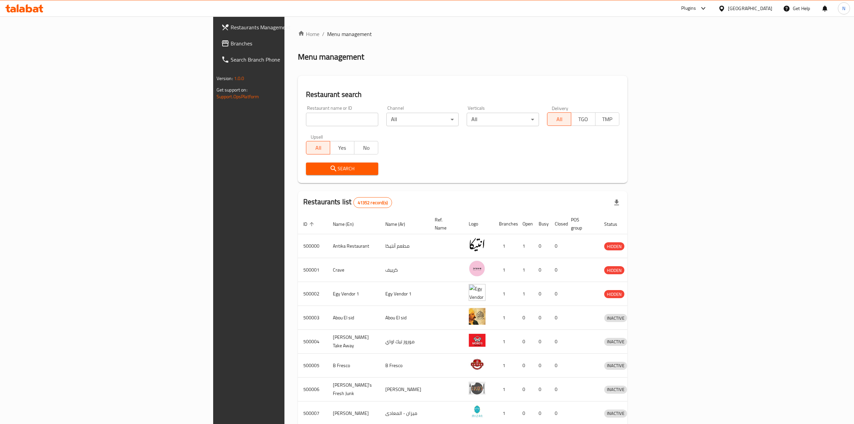
click at [306, 117] on input "search" at bounding box center [342, 119] width 72 height 13
paste input "692755"
type input "692755"
click button "Search" at bounding box center [342, 168] width 72 height 12
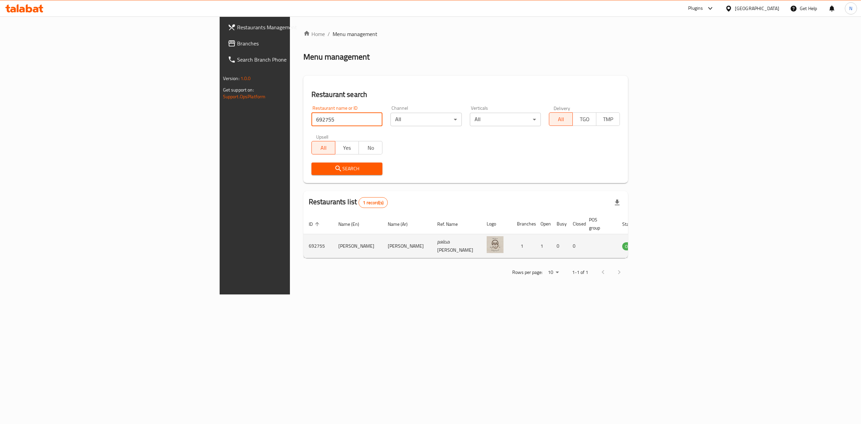
click at [666, 242] on icon "enhanced table" at bounding box center [662, 246] width 8 height 8
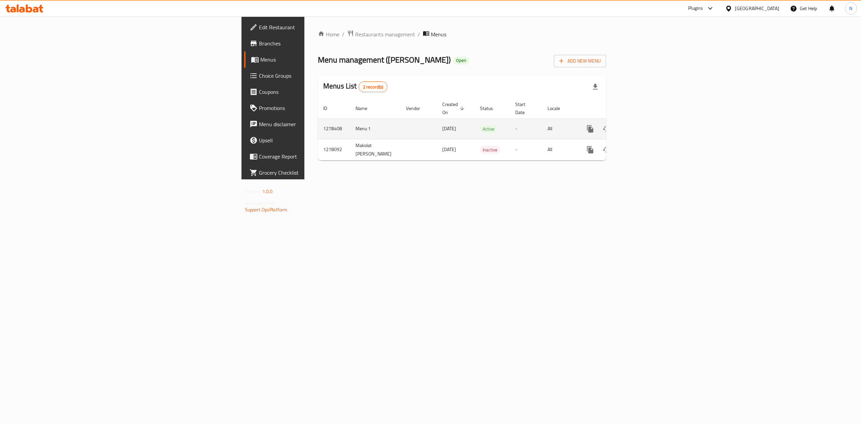
click at [647, 127] on link "enhanced table" at bounding box center [639, 129] width 16 height 16
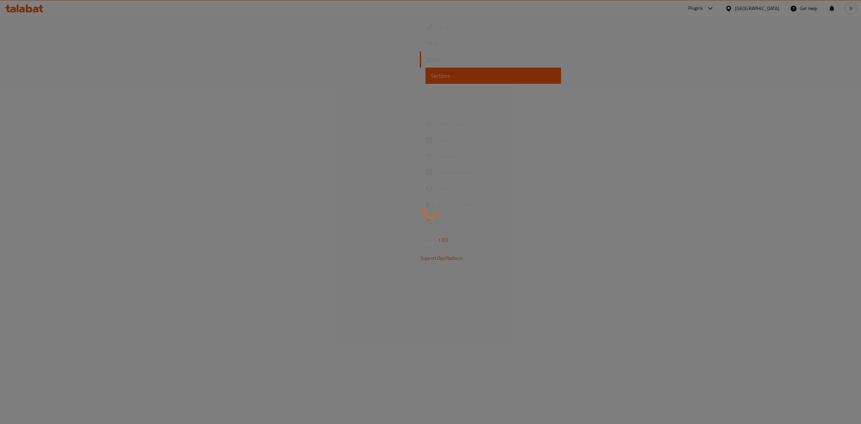
click at [833, 126] on div at bounding box center [430, 212] width 861 height 424
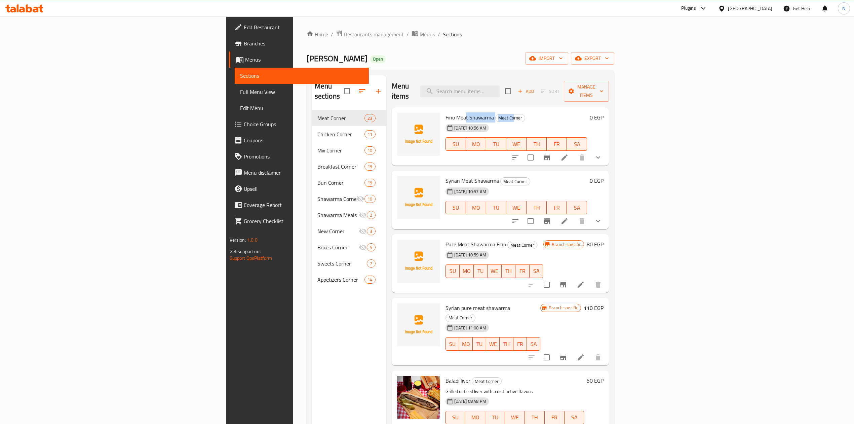
drag, startPoint x: 410, startPoint y: 105, endPoint x: 455, endPoint y: 106, distance: 45.8
click at [455, 113] on h6 "Fino Meat Shawarma Meat Corner" at bounding box center [517, 117] width 142 height 9
click at [493, 121] on div "[DATE] 10:56 AM SU MO TU WE TH FR SA" at bounding box center [516, 139] width 147 height 36
drag, startPoint x: 493, startPoint y: 114, endPoint x: 417, endPoint y: 116, distance: 75.7
click at [443, 121] on div "[DATE] 10:56 AM SU MO TU WE TH FR SA" at bounding box center [516, 139] width 147 height 36
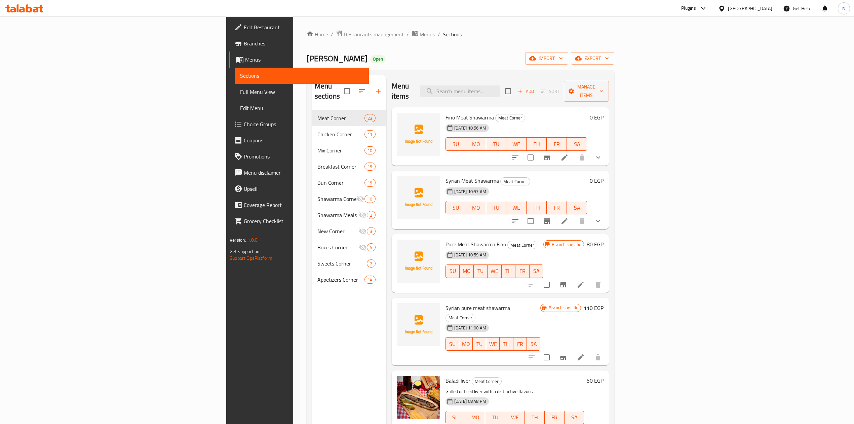
click at [312, 299] on div "Menu sections Meat Corner 23 Chicken Corner 11 Mix Corner 10 Breakfast Corner 1…" at bounding box center [349, 287] width 74 height 424
click at [312, 314] on div "Menu sections Meat Corner 23 Chicken Corner 11 Mix Corner 10 Breakfast Corner 1…" at bounding box center [349, 287] width 74 height 424
click at [547, 248] on div "[DATE] 10:59 AM SU MO TU WE TH FR SA" at bounding box center [495, 266] width 104 height 36
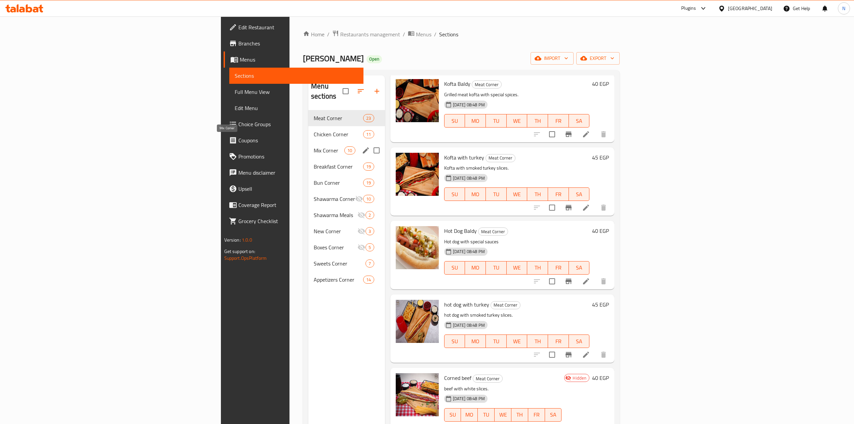
click at [308, 142] on div "Mix Corner 10" at bounding box center [346, 150] width 77 height 16
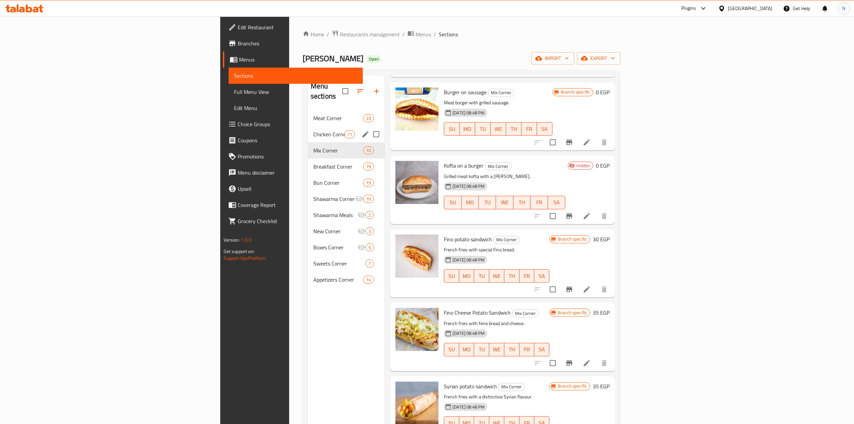
click at [308, 131] on div "Chicken Corner 11" at bounding box center [346, 134] width 77 height 16
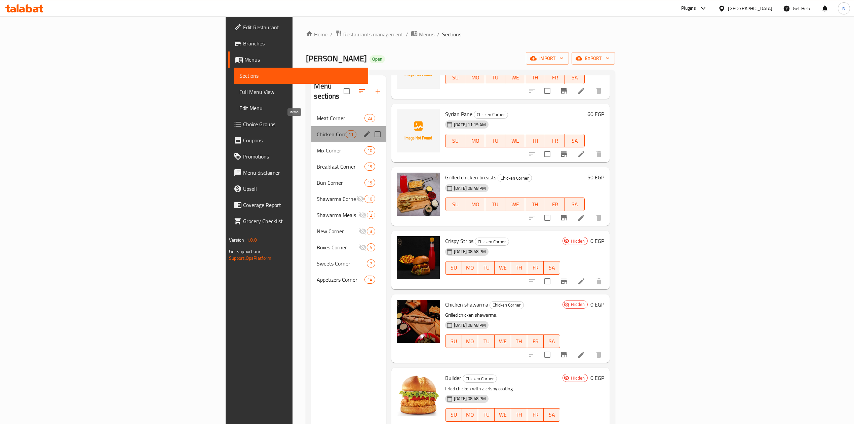
click at [346, 131] on span "11" at bounding box center [351, 134] width 10 height 6
click at [311, 145] on div "Mix Corner 10" at bounding box center [348, 150] width 75 height 16
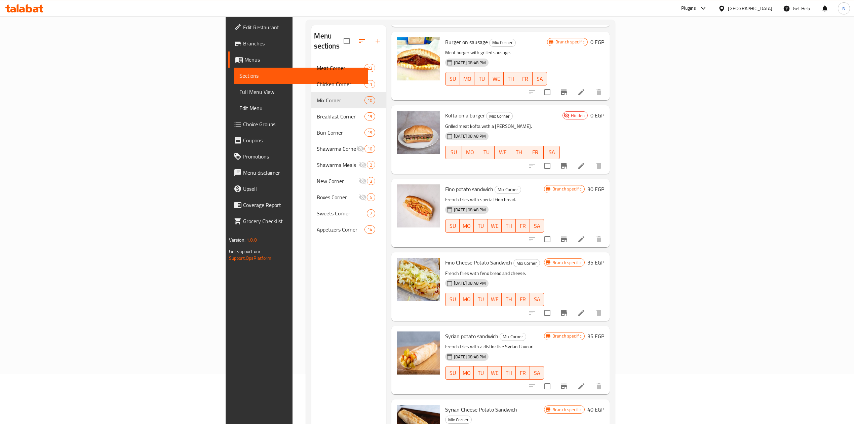
scroll to position [95, 0]
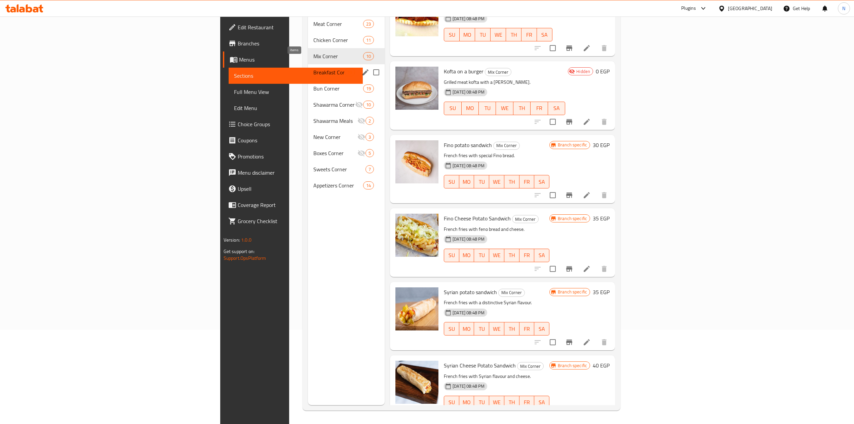
click at [344, 68] on div "19" at bounding box center [349, 72] width 11 height 8
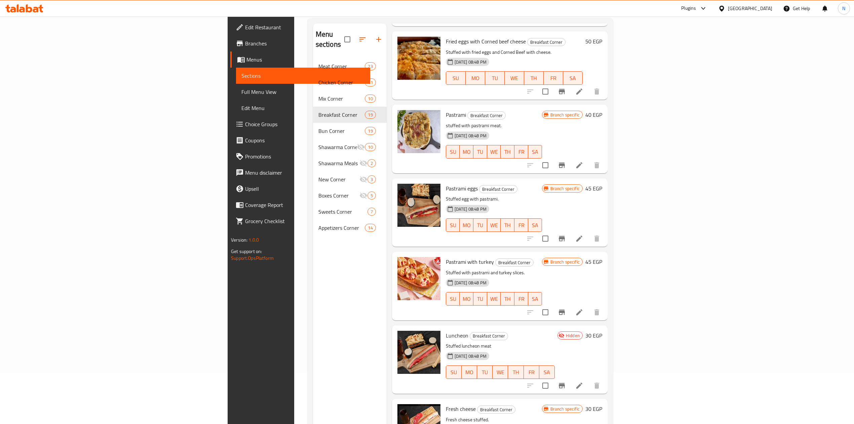
scroll to position [95, 0]
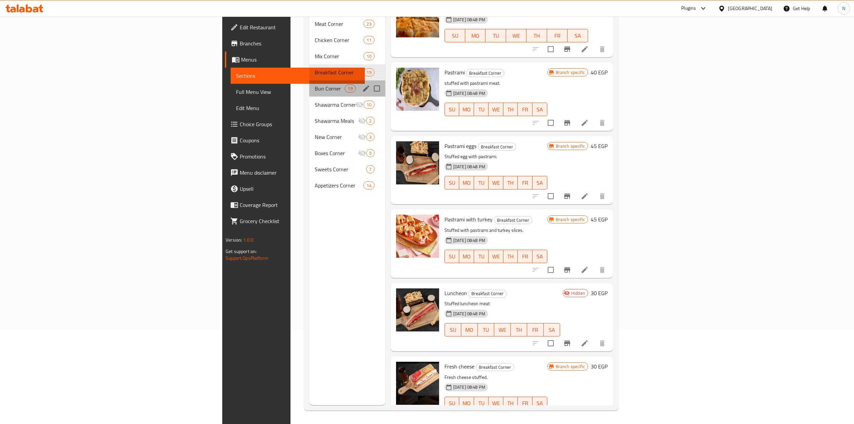
click at [345, 85] on span "19" at bounding box center [350, 88] width 10 height 6
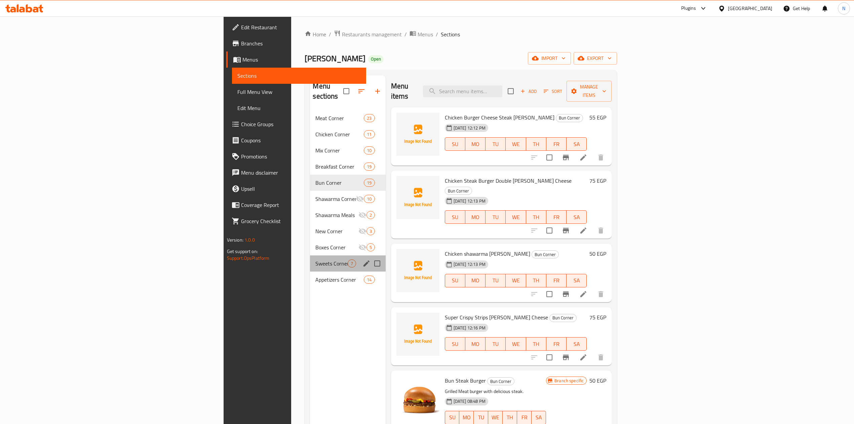
click at [310, 259] on div "Sweets Corner 7" at bounding box center [347, 263] width 75 height 16
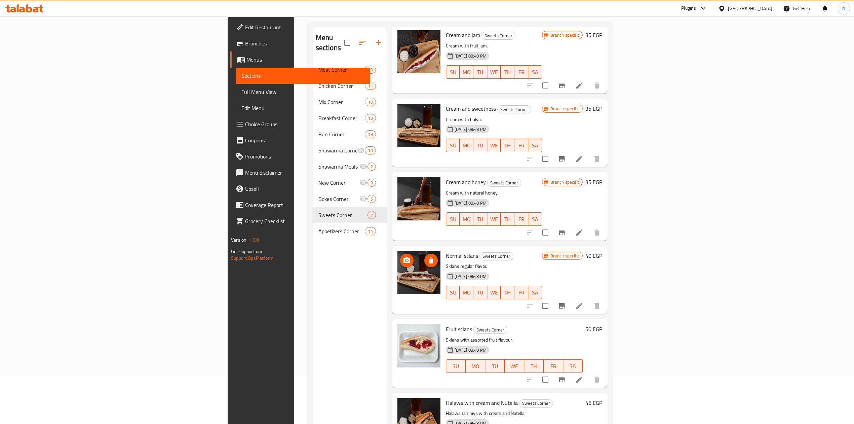
scroll to position [95, 0]
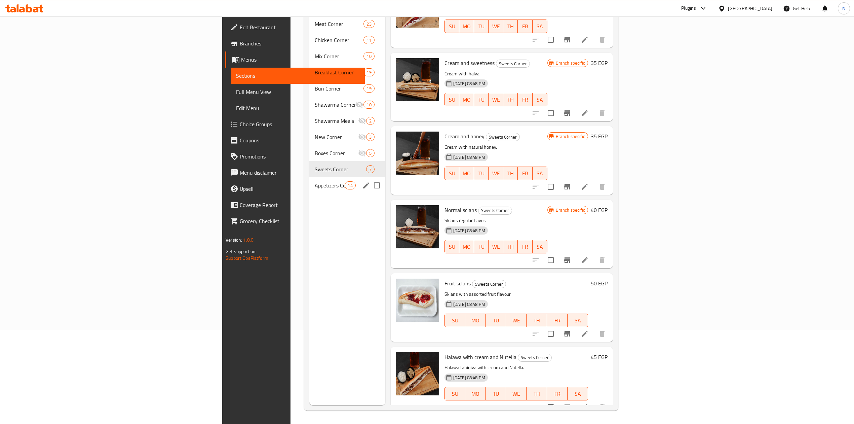
click at [309, 177] on div "Appetizers Corner 14" at bounding box center [347, 185] width 76 height 16
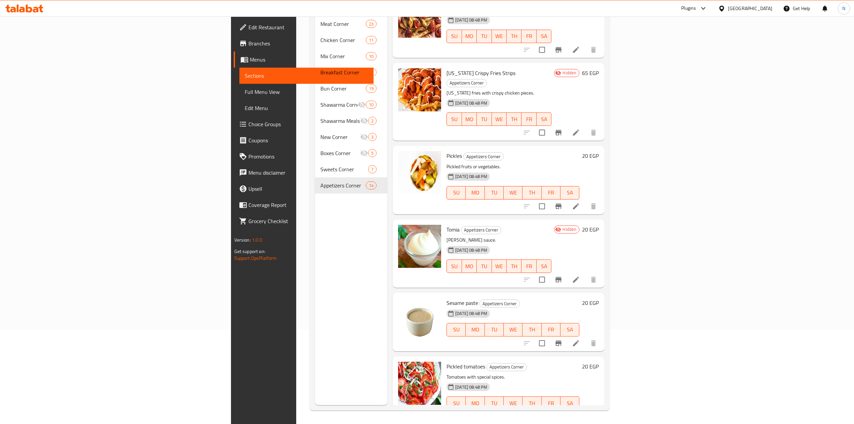
click at [315, 347] on div "Menu sections Meat Corner 23 Chicken Corner 11 Mix Corner 10 Breakfast Corner 1…" at bounding box center [351, 193] width 72 height 424
click at [387, 286] on div "Menu items Add Sort Manage items Pepsi Appetizers Corner [DATE] 12:28 PM SU MO …" at bounding box center [495, 193] width 217 height 424
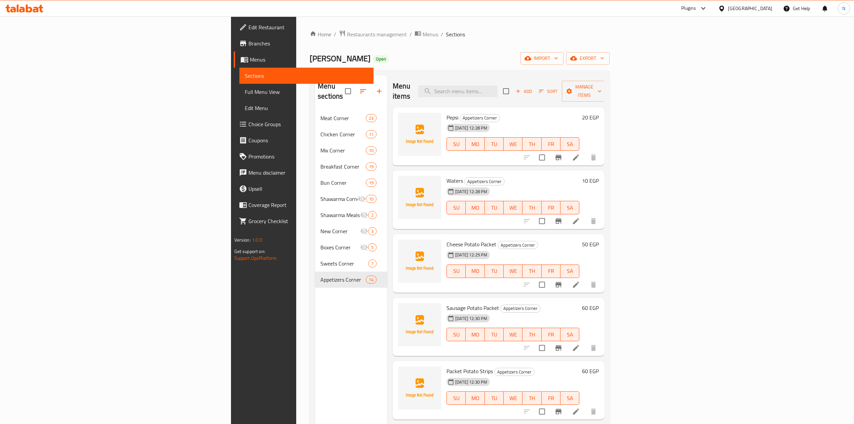
click at [315, 300] on div "Menu sections Meat Corner 23 Chicken Corner 11 Mix Corner 10 Breakfast Corner 1…" at bounding box center [351, 287] width 72 height 424
